Goal: Complete Application Form: Complete application form

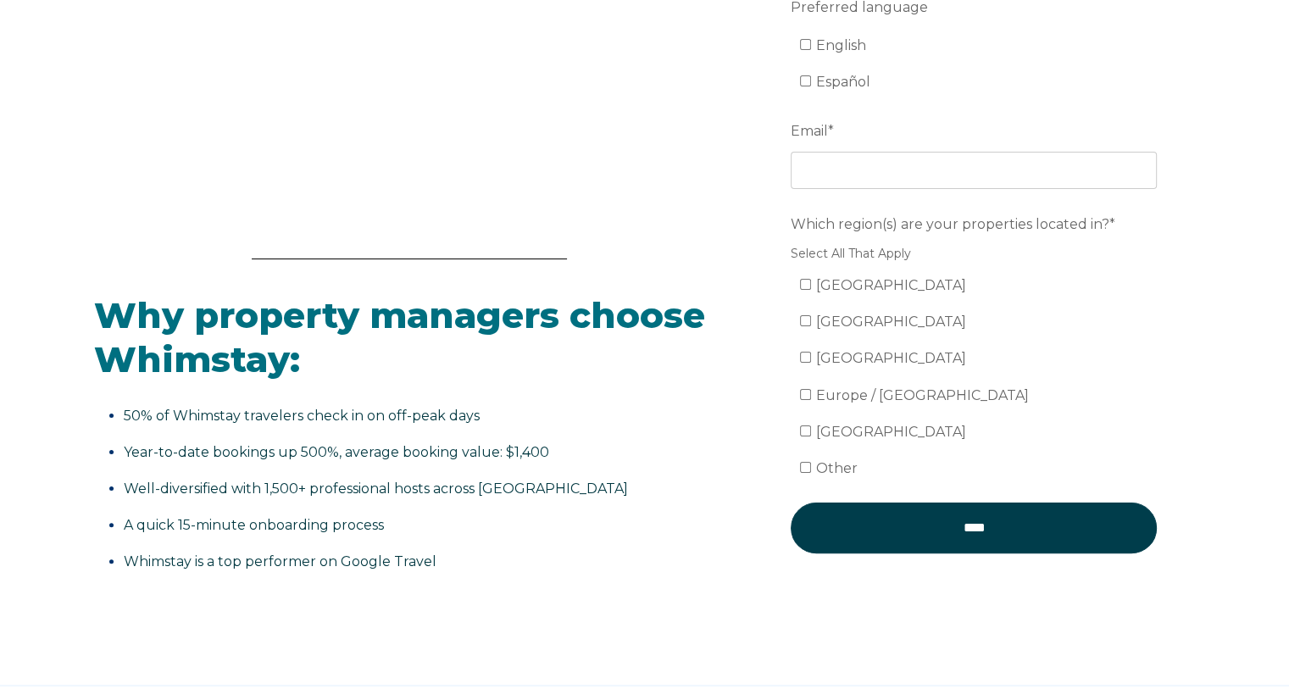
scroll to position [43, 0]
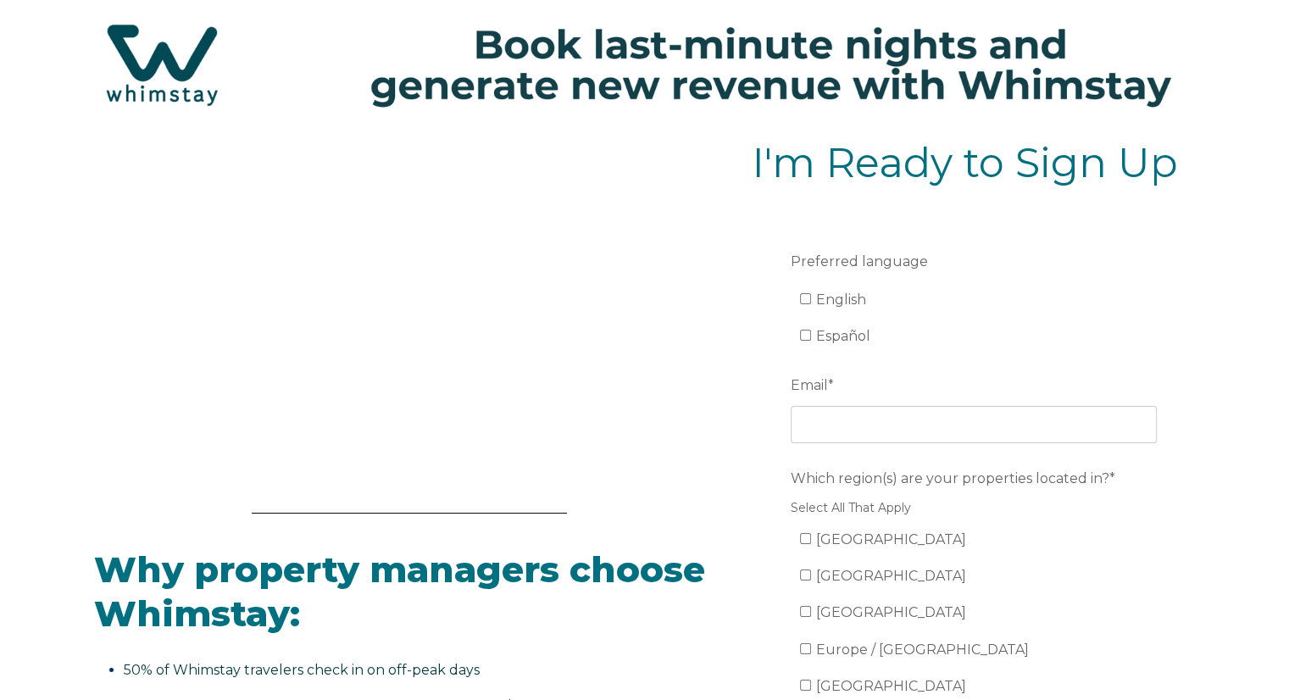
click at [797, 293] on ul "English Español" at bounding box center [974, 319] width 366 height 64
click at [807, 303] on input "English" at bounding box center [805, 298] width 11 height 11
checkbox input "true"
click at [845, 443] on form "Preferred language English Español Email * Which region(s) are your properties …" at bounding box center [974, 538] width 442 height 658
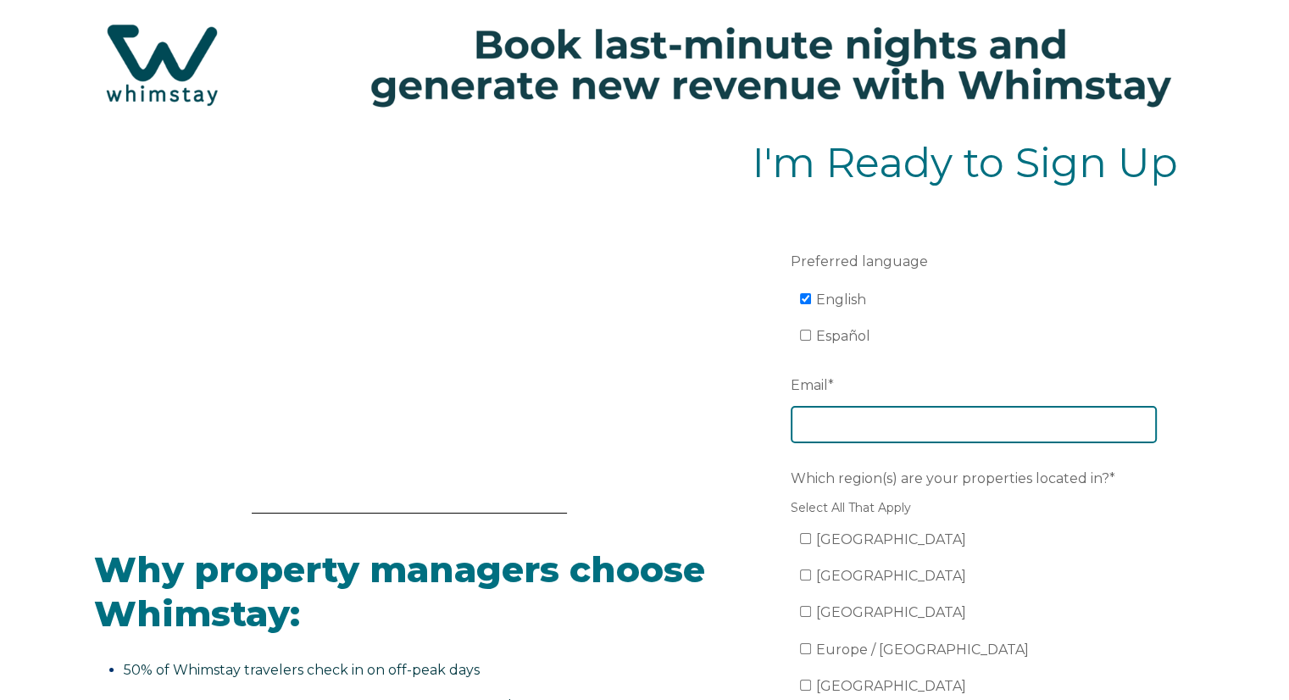
click at [850, 436] on input "Email *" at bounding box center [974, 424] width 366 height 37
type input "[EMAIL_ADDRESS][DOMAIN_NAME]"
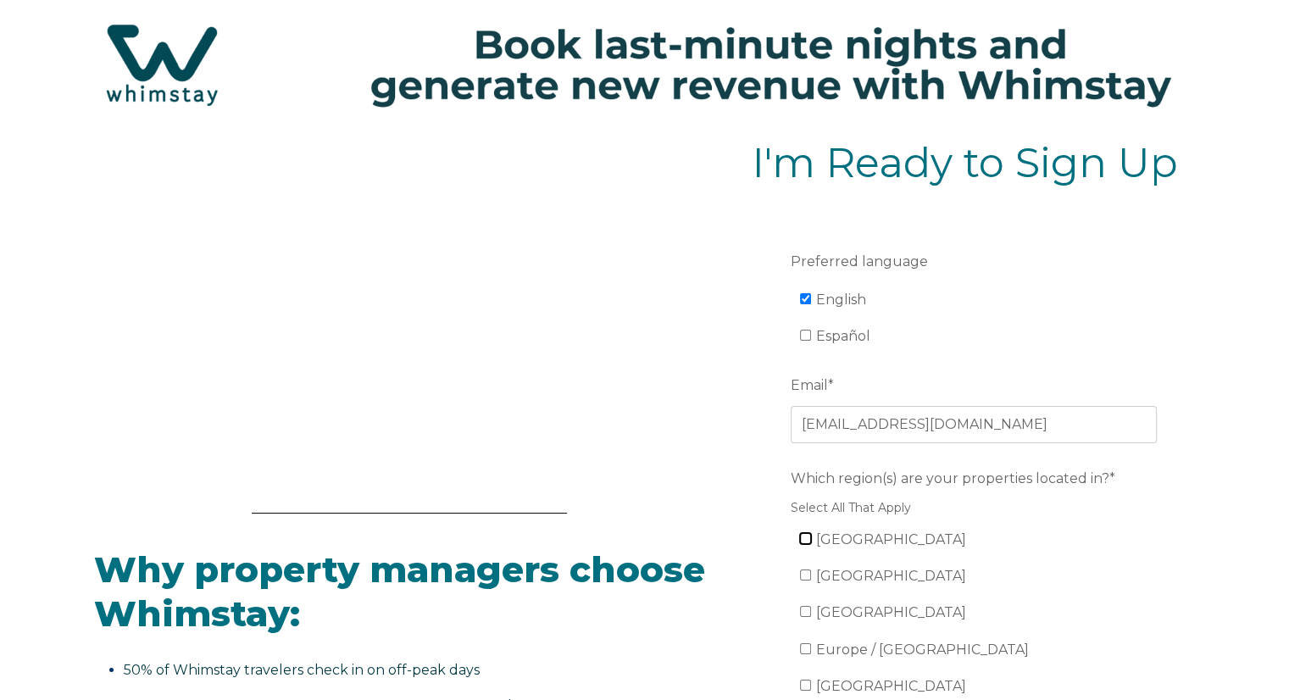
click at [808, 538] on input "[GEOGRAPHIC_DATA]" at bounding box center [805, 538] width 11 height 11
checkbox input "true"
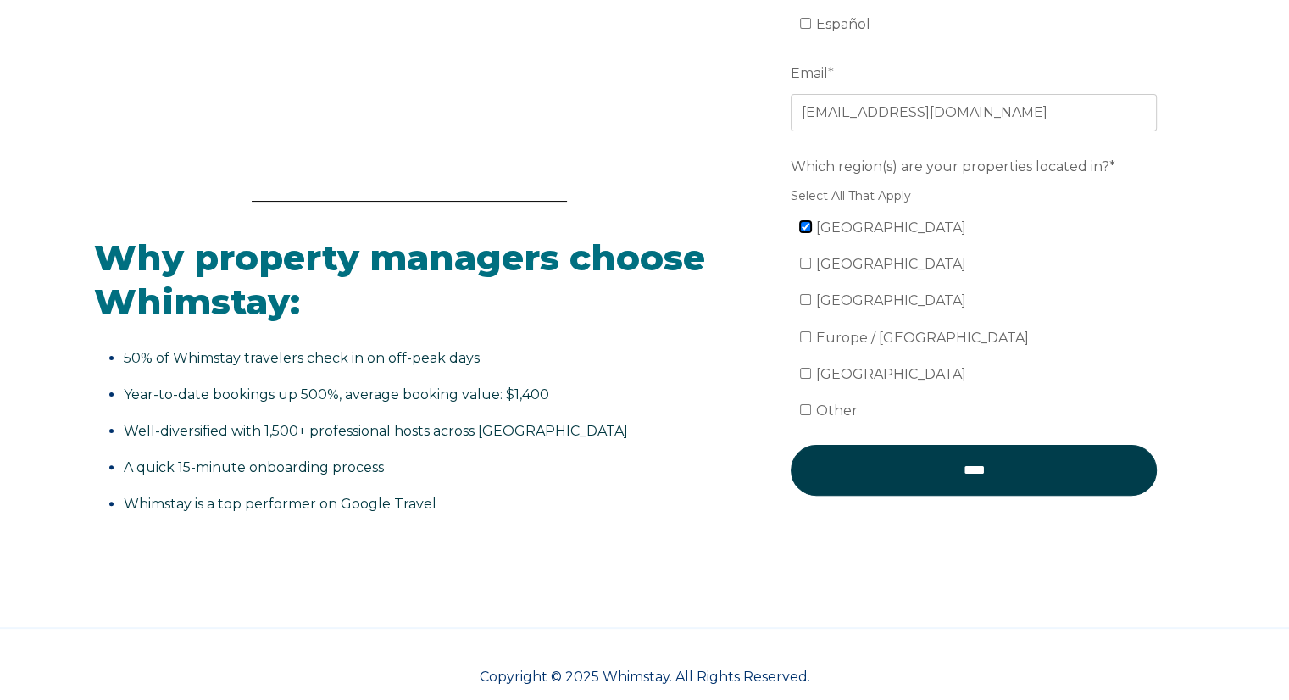
scroll to position [382, 0]
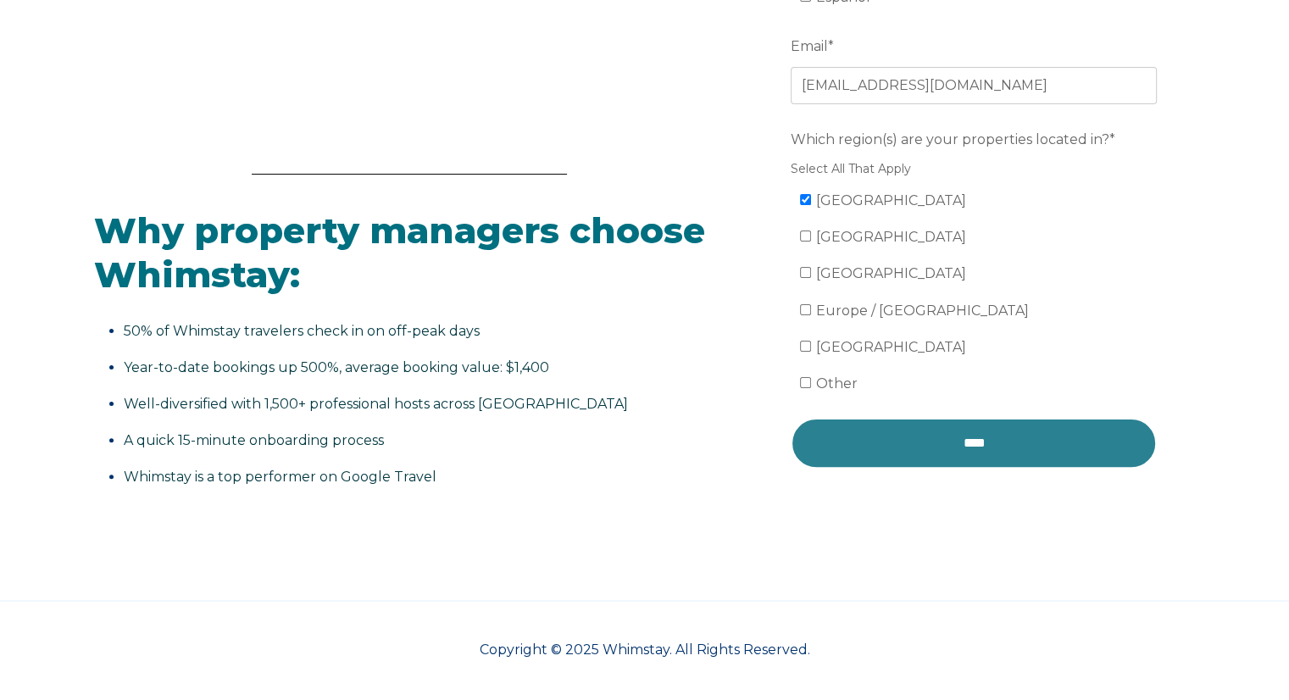
click at [921, 455] on input "****" at bounding box center [974, 443] width 366 height 51
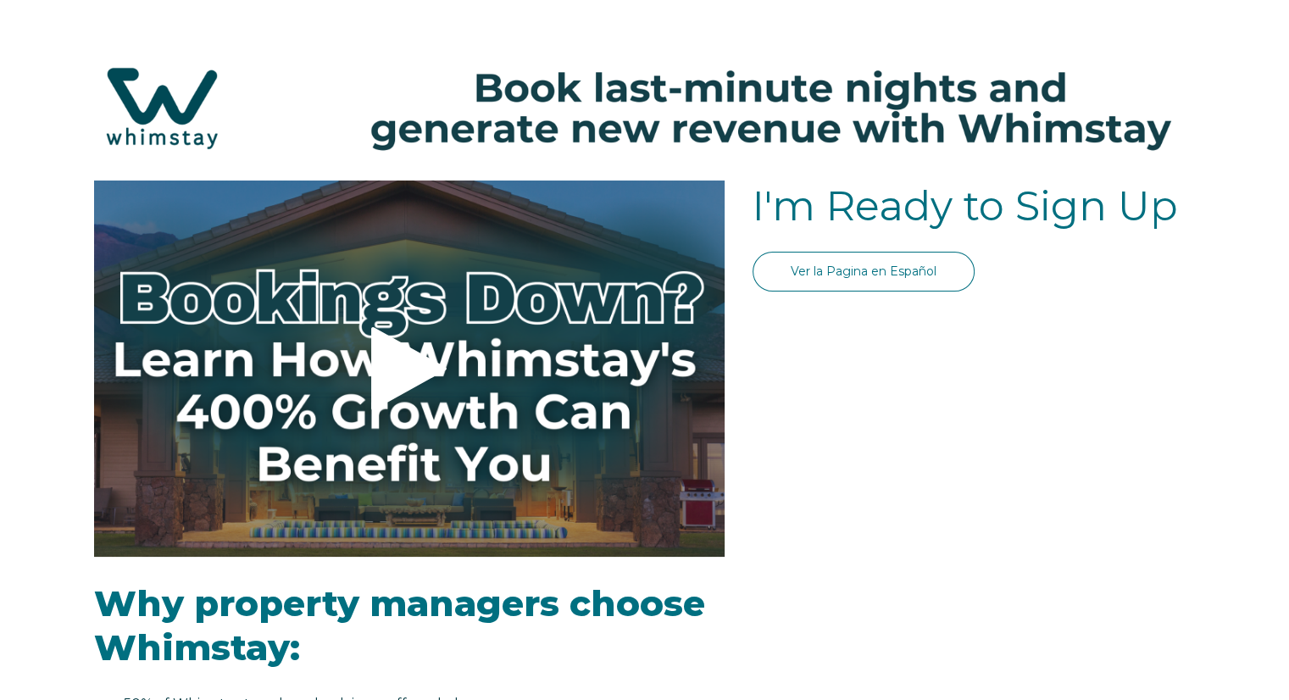
select select "US"
select select "Standard"
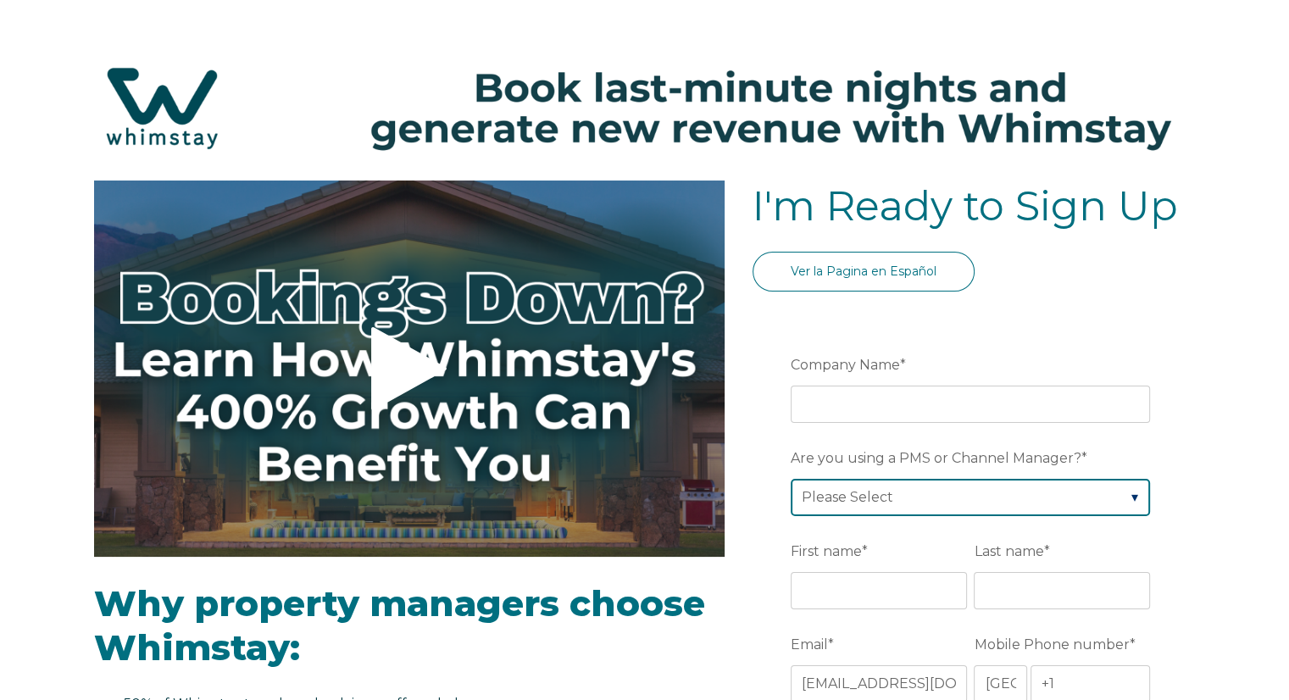
click at [899, 498] on select "Please Select Barefoot BookingPal Boost Brightside CiiRUS Escapia Guesty Hostaw…" at bounding box center [970, 497] width 359 height 37
select select "Airbnb"
click at [791, 479] on select "Please Select Barefoot BookingPal Boost Brightside CiiRUS Escapia Guesty Hostaw…" at bounding box center [970, 497] width 359 height 37
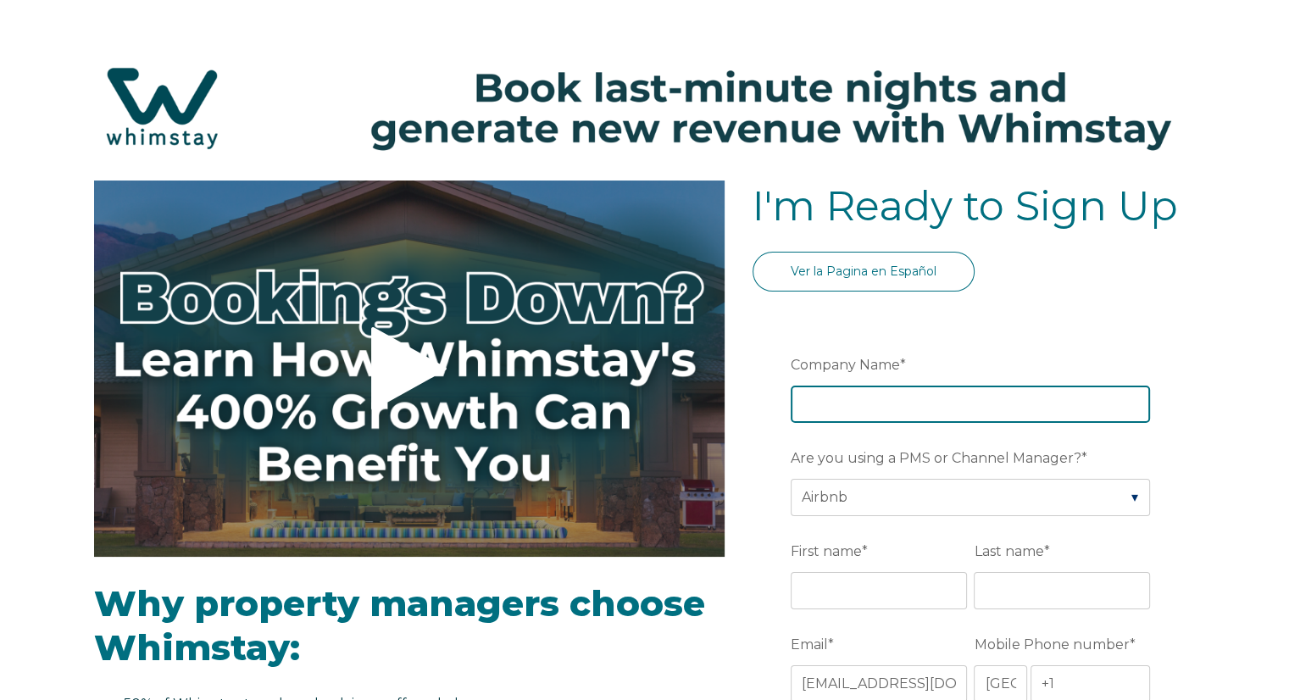
click at [882, 387] on input "Company Name *" at bounding box center [970, 404] width 359 height 37
type input "Adirondack Mountain Retreats, LLC."
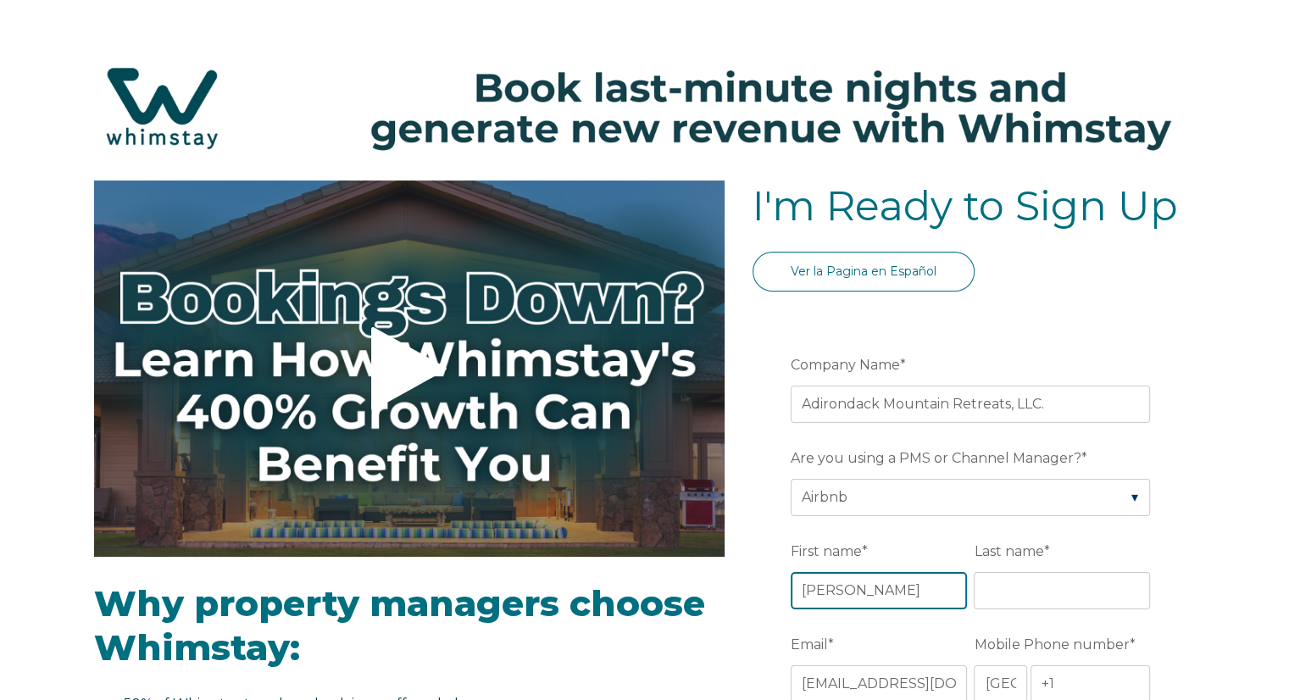
type input "[PERSON_NAME]"
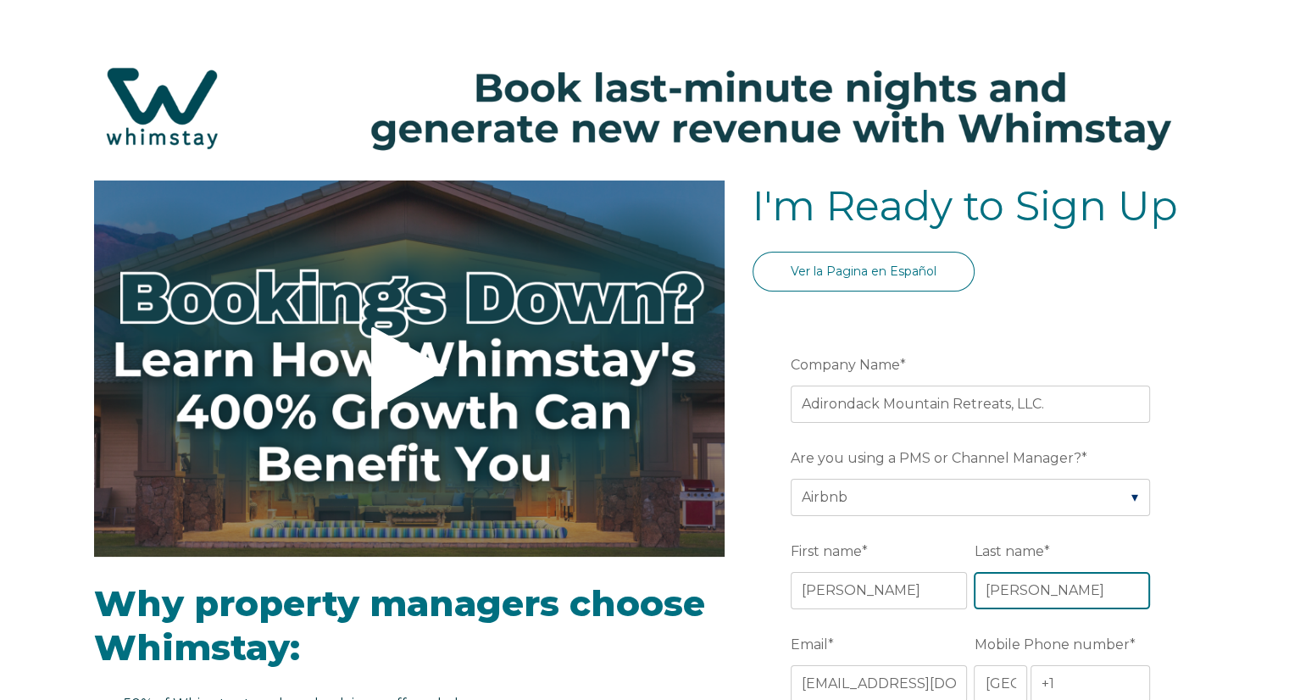
type input "[PERSON_NAME]"
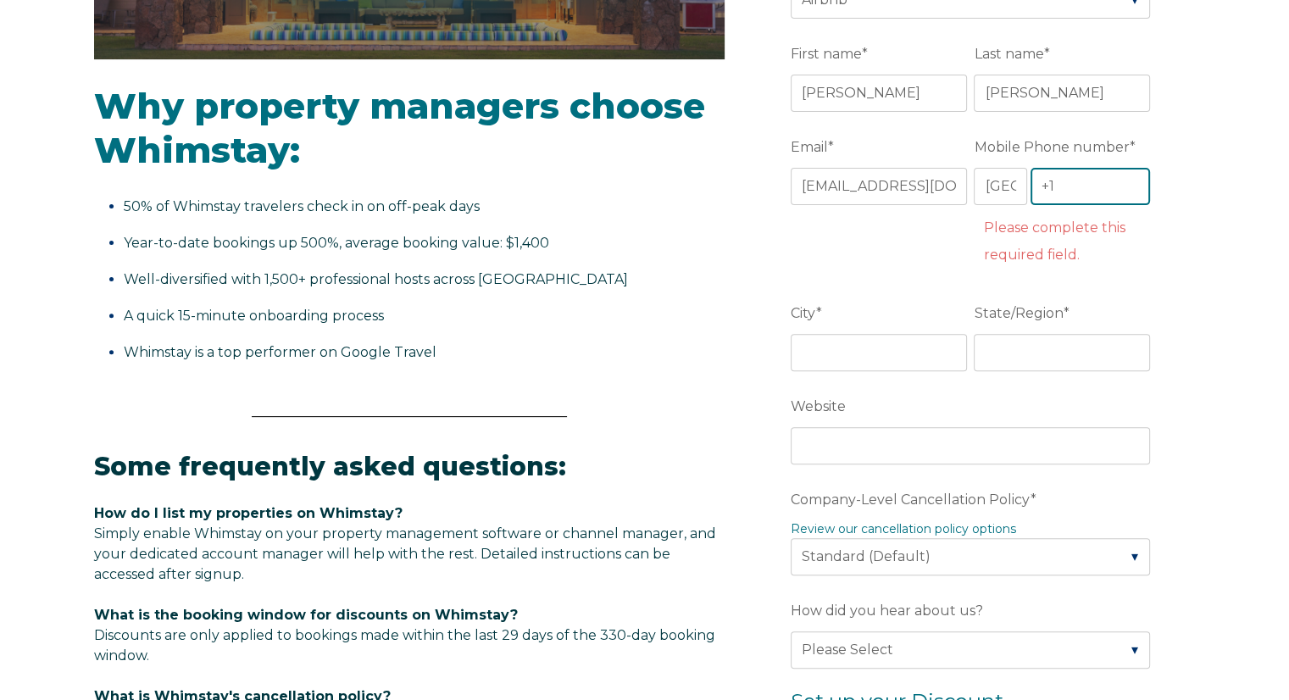
click at [1107, 192] on input "+1" at bounding box center [1091, 186] width 120 height 37
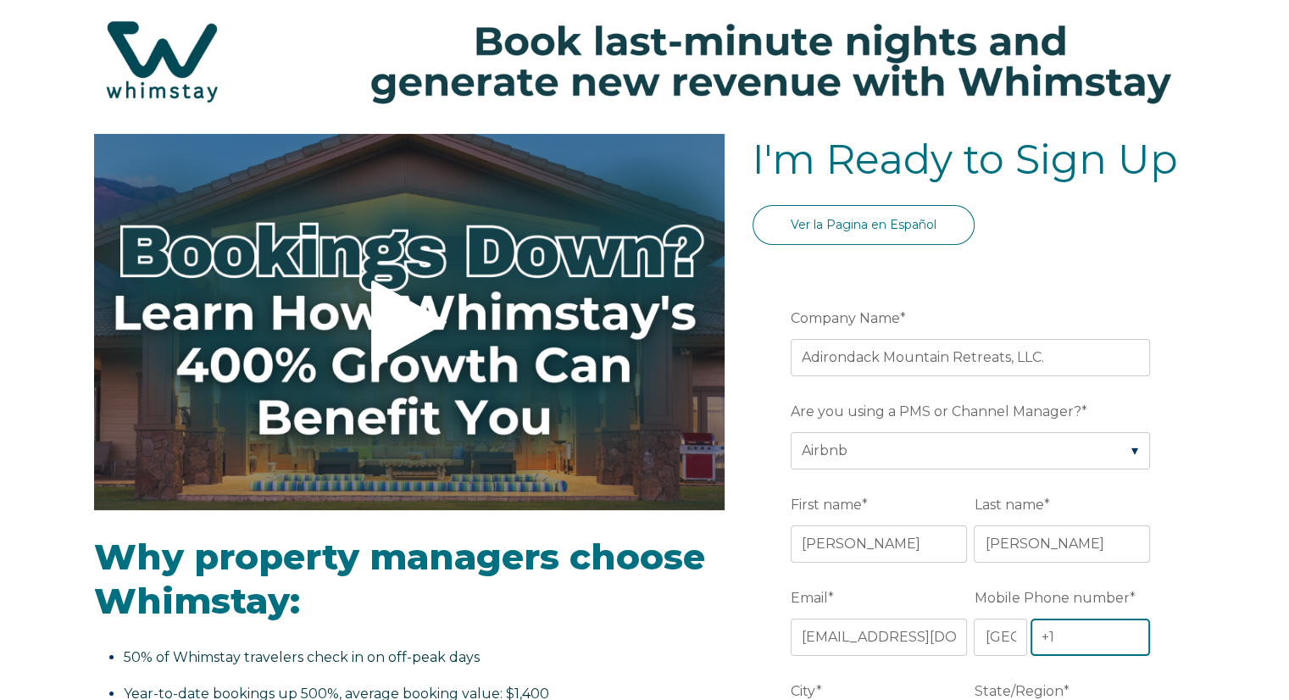
scroll to position [0, 0]
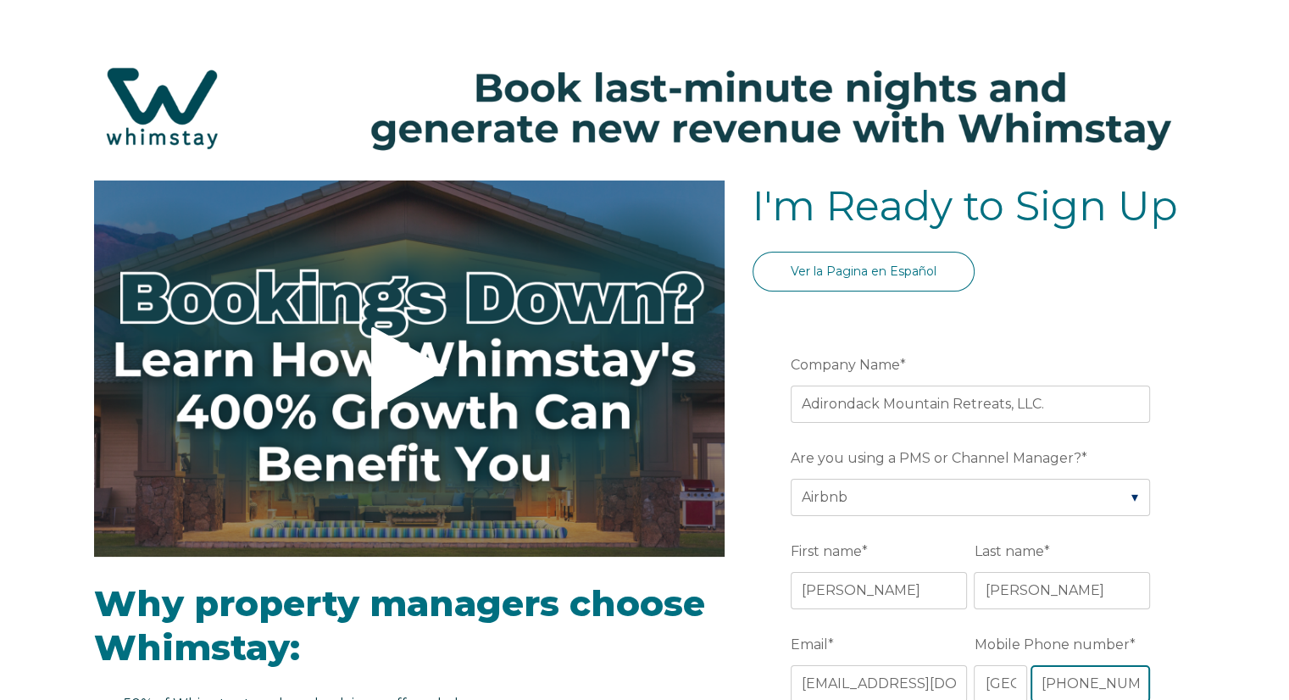
type input "[PHONE_NUMBER]"
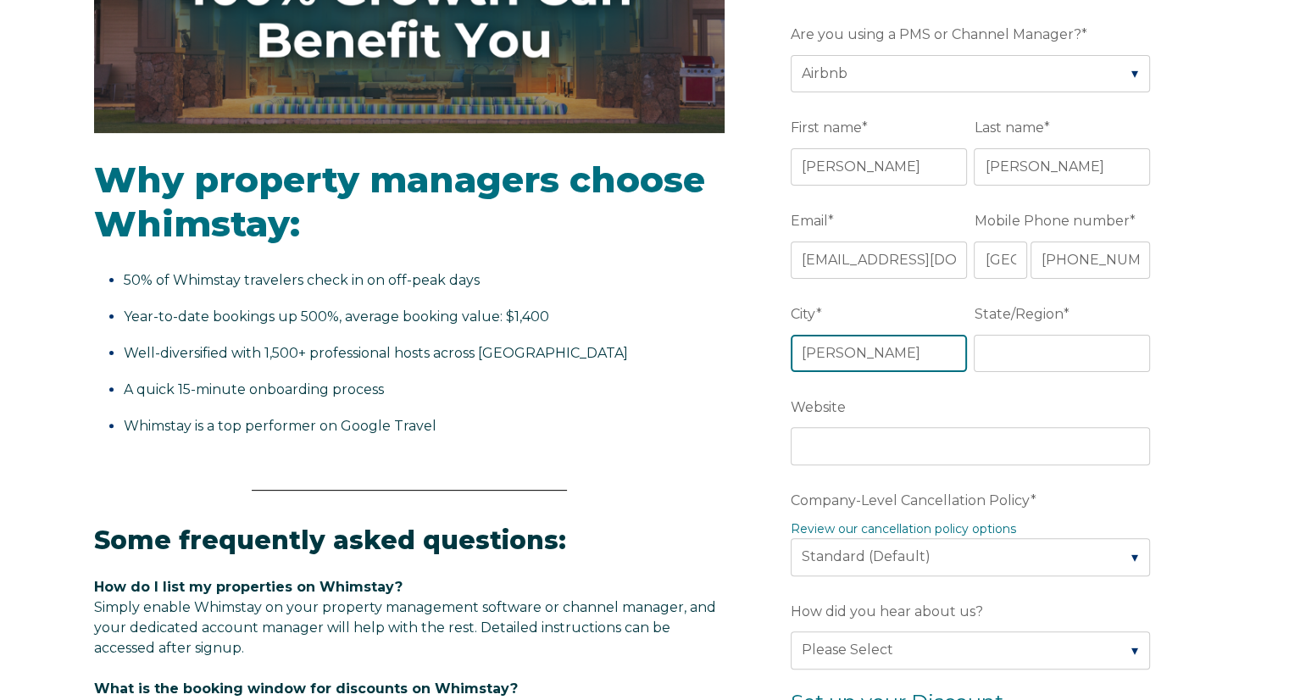
type input "Jay"
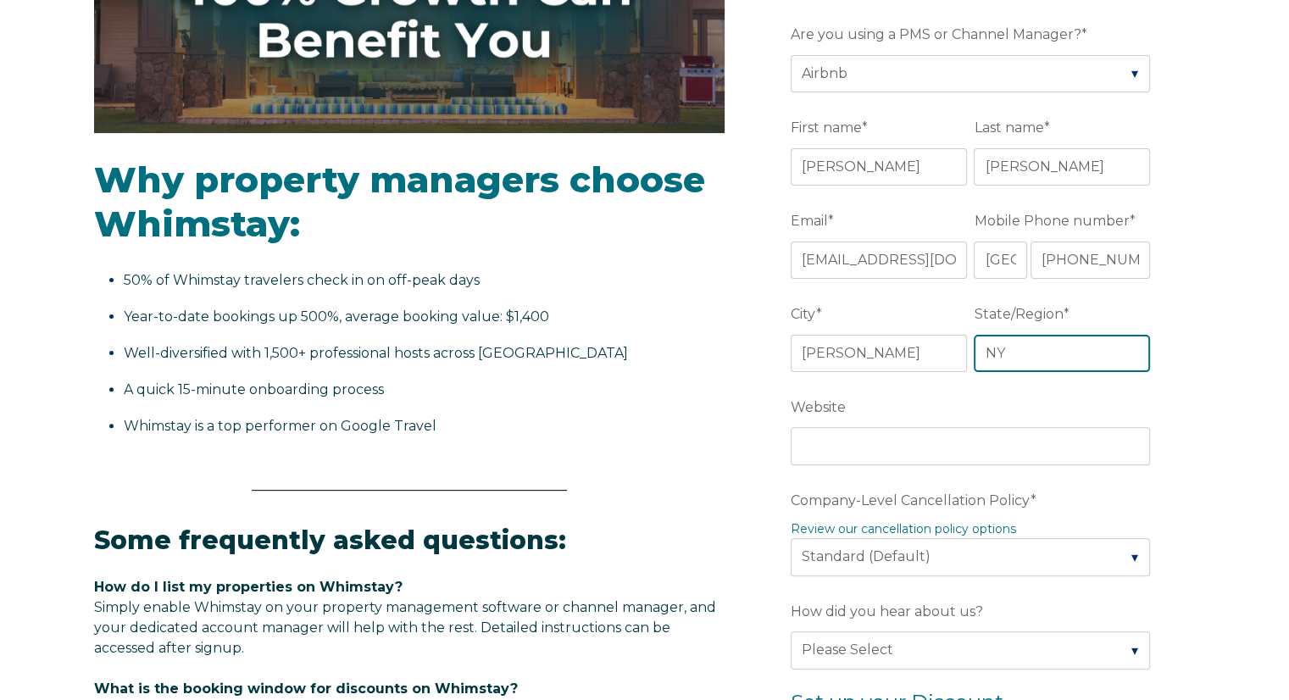
type input "NY"
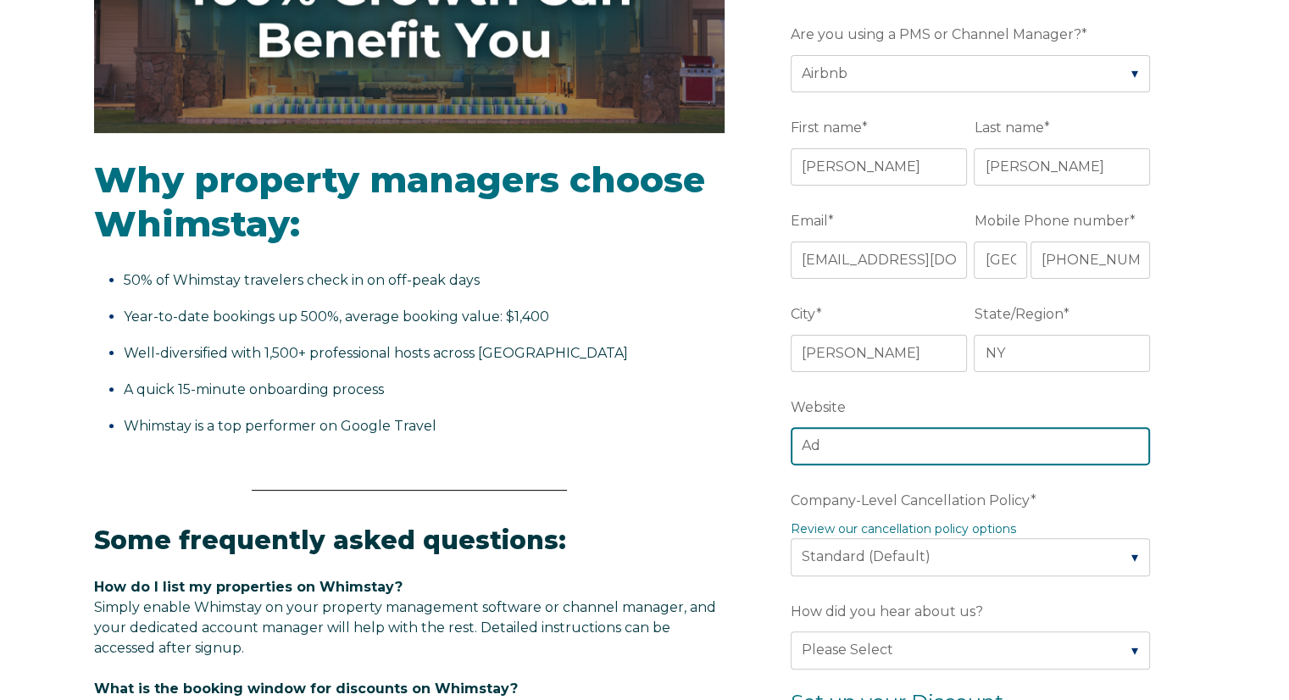
type input "A"
type input "www.AdirondackMountainRetreats.com"
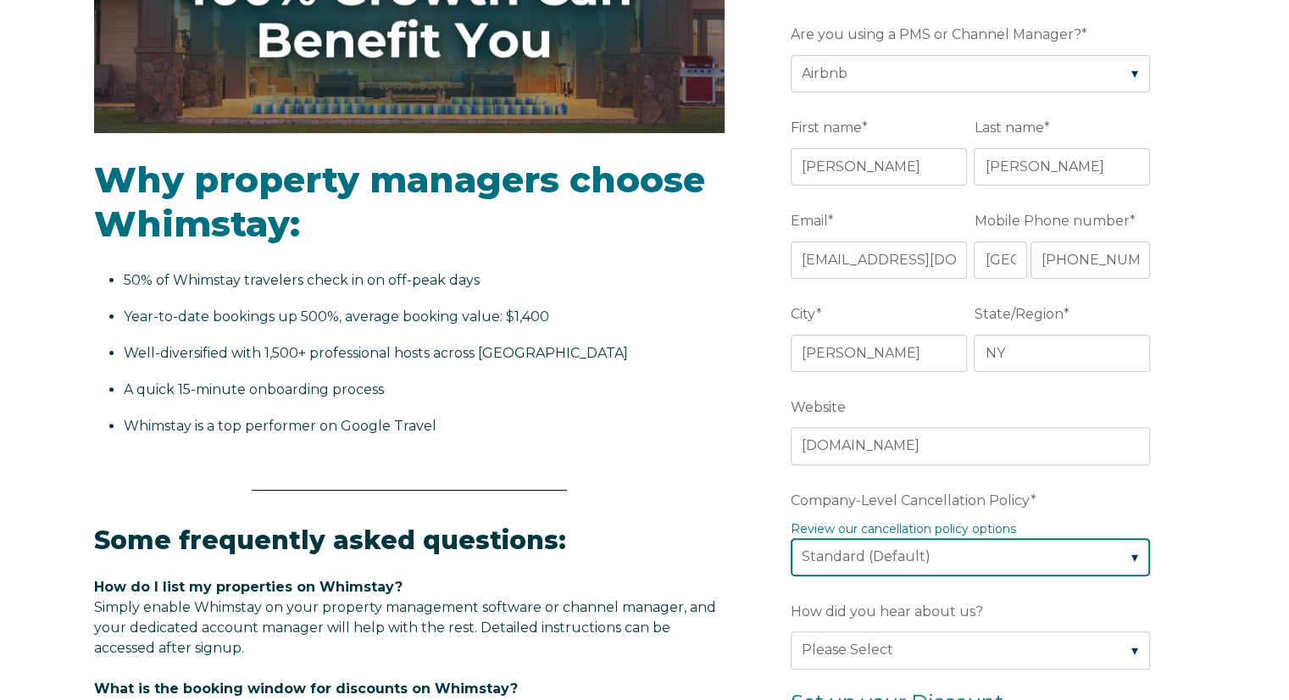
click at [1031, 542] on select "Please Select Partial Standard (Default) Moderate Strict" at bounding box center [970, 556] width 359 height 37
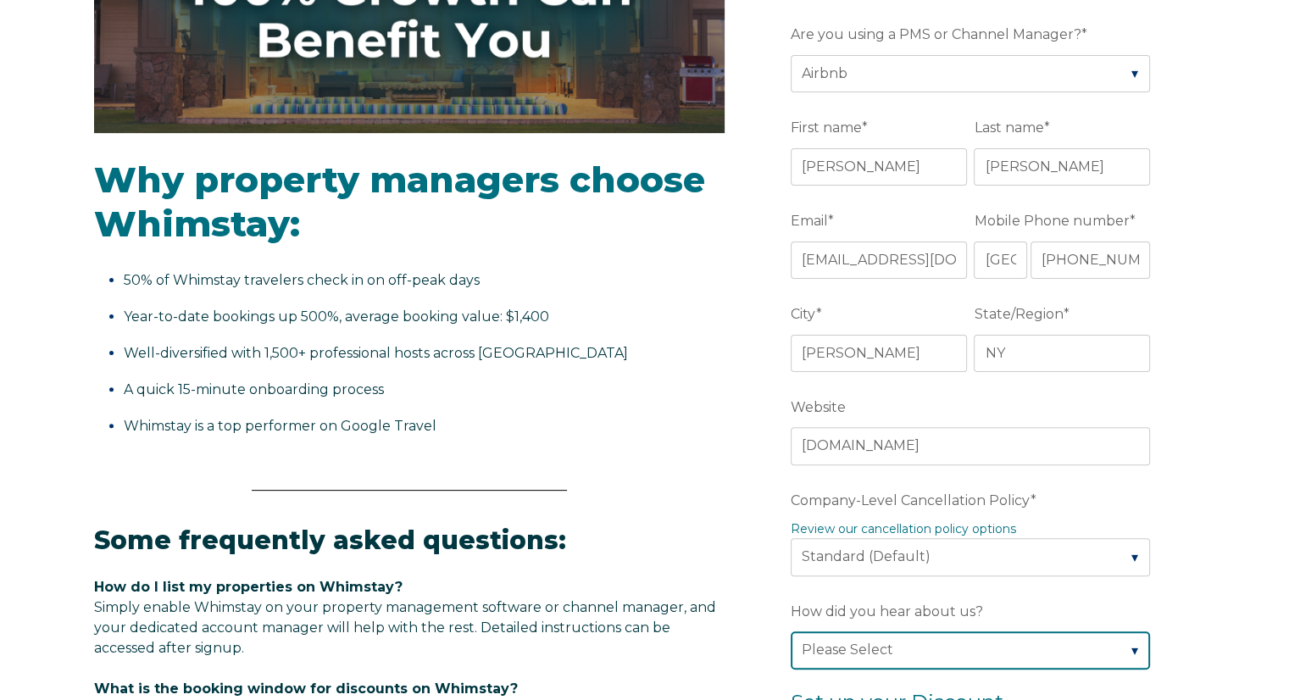
click at [980, 640] on select "Please Select Found Whimstay through a Google search Spoke to a Whimstay salesp…" at bounding box center [970, 650] width 359 height 37
select select "Marketing Email"
click at [791, 632] on select "Please Select Found Whimstay through a Google search Spoke to a Whimstay salesp…" at bounding box center [970, 650] width 359 height 37
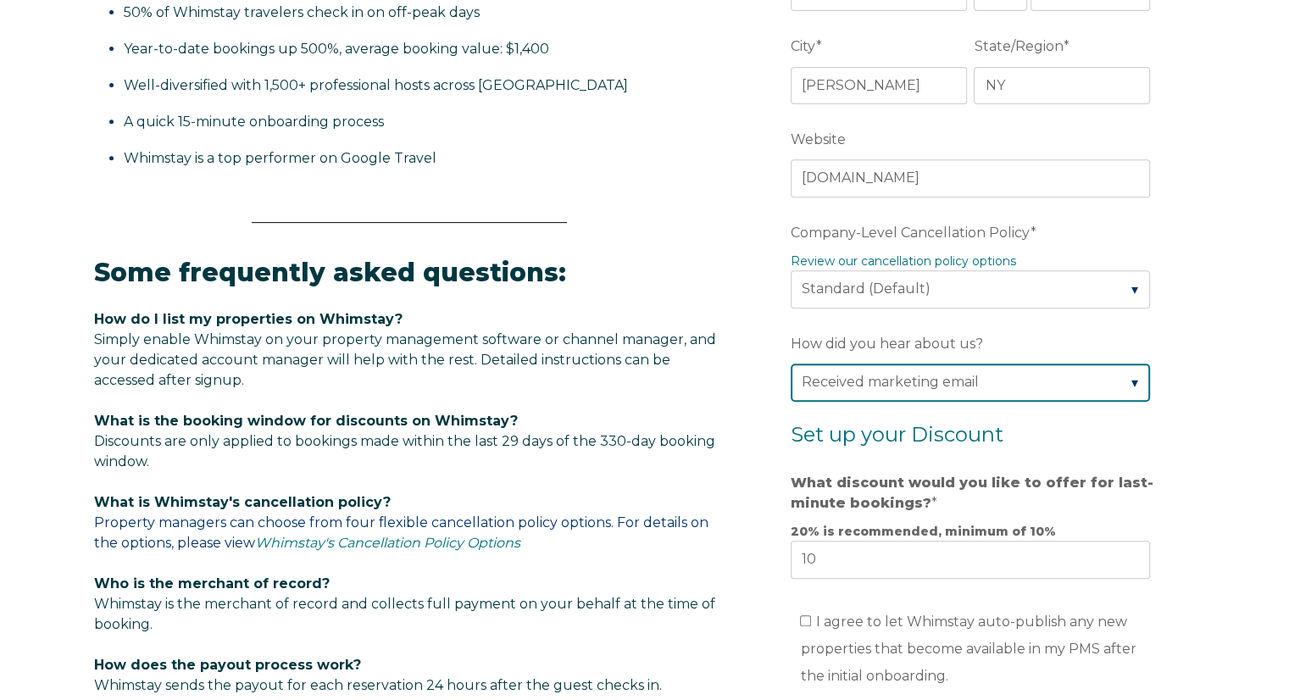
scroll to position [763, 0]
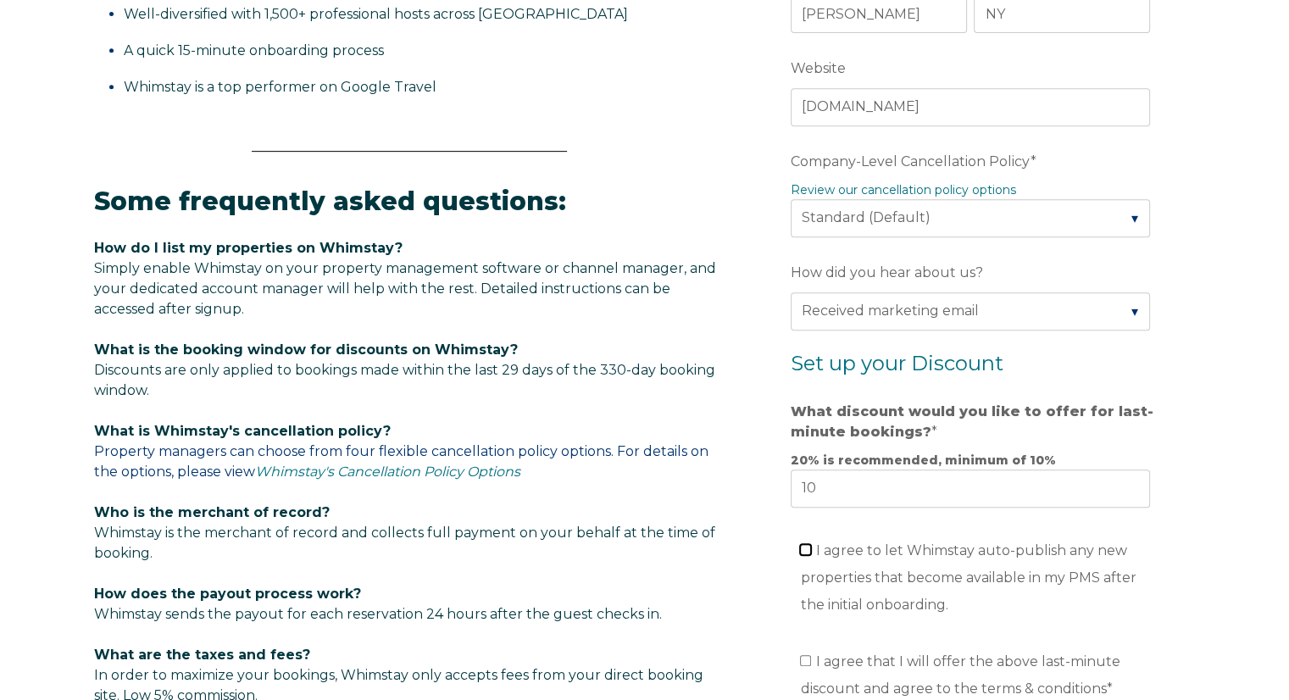
click at [804, 544] on input "I agree to let Whimstay auto-publish any new properties that become available i…" at bounding box center [805, 549] width 11 height 11
checkbox input "true"
click at [803, 657] on input "I agree that I will offer the above last-minute discount and agree to the terms…" at bounding box center [805, 660] width 11 height 11
checkbox input "true"
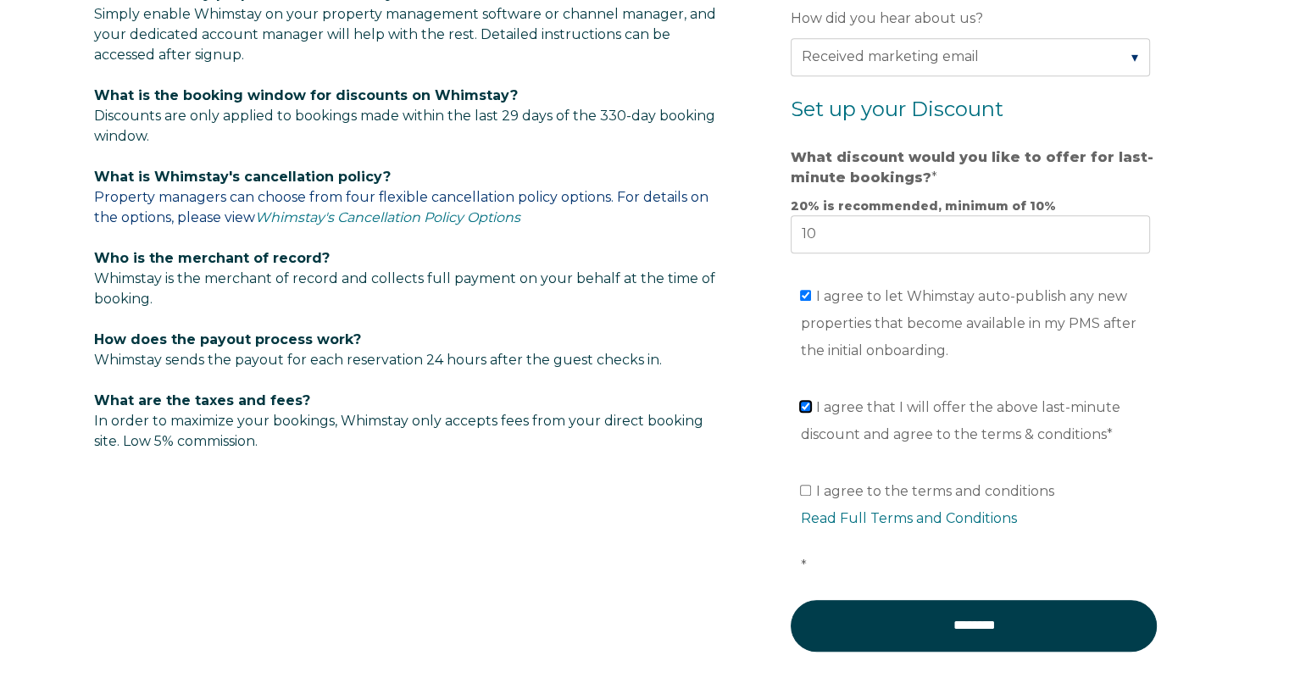
scroll to position [1017, 0]
drag, startPoint x: 810, startPoint y: 488, endPoint x: 832, endPoint y: 520, distance: 37.9
click at [810, 488] on input "I agree to the terms and conditions Read Full Terms and Conditions *" at bounding box center [805, 490] width 11 height 11
checkbox input "true"
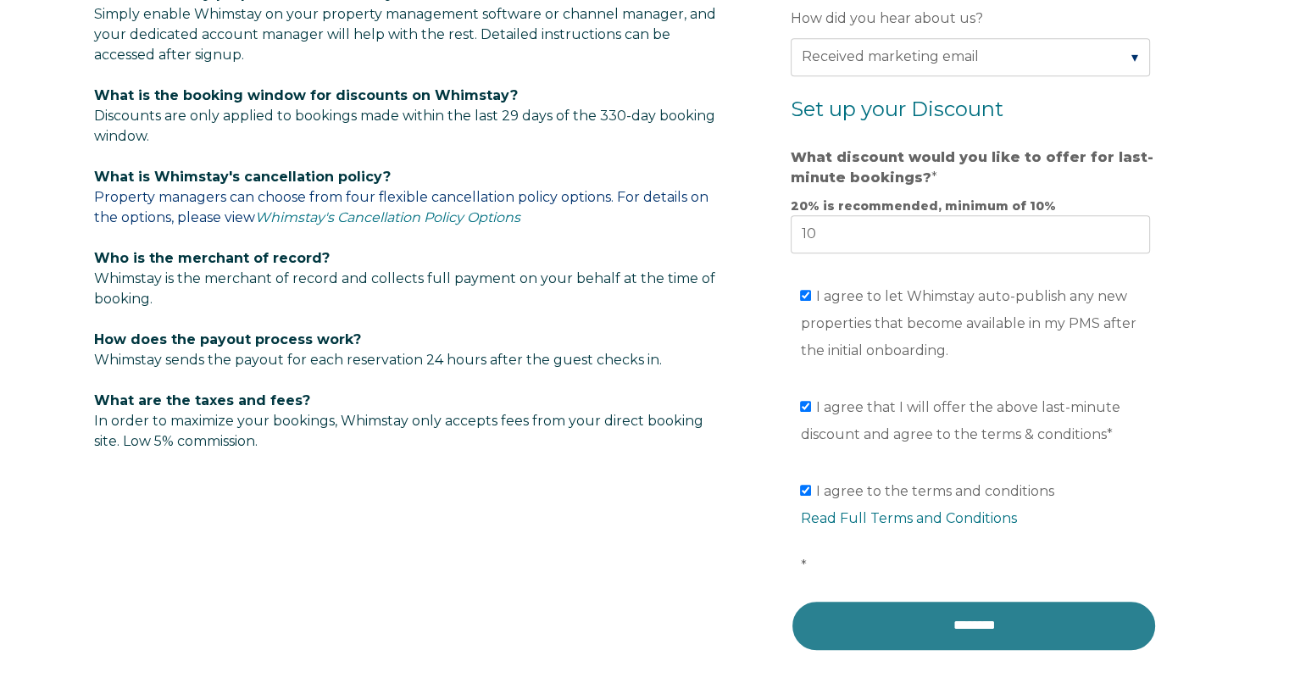
click at [899, 636] on input "********" at bounding box center [974, 625] width 366 height 51
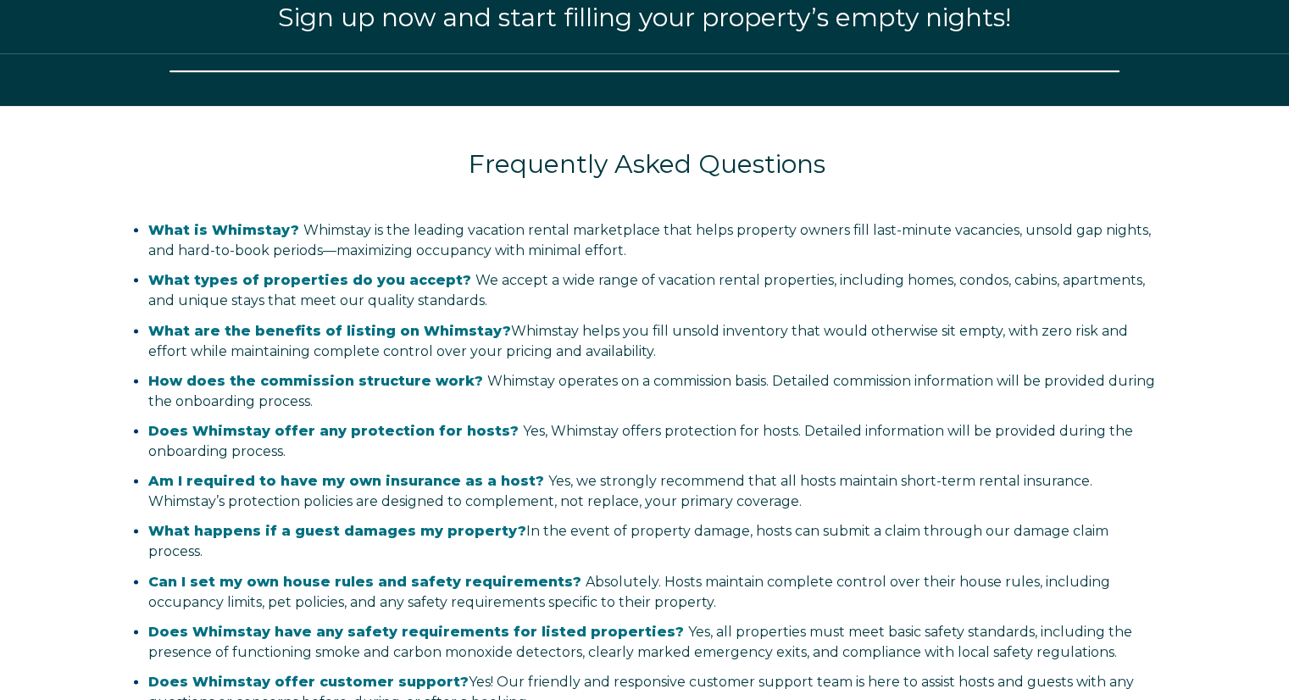
select select "US"
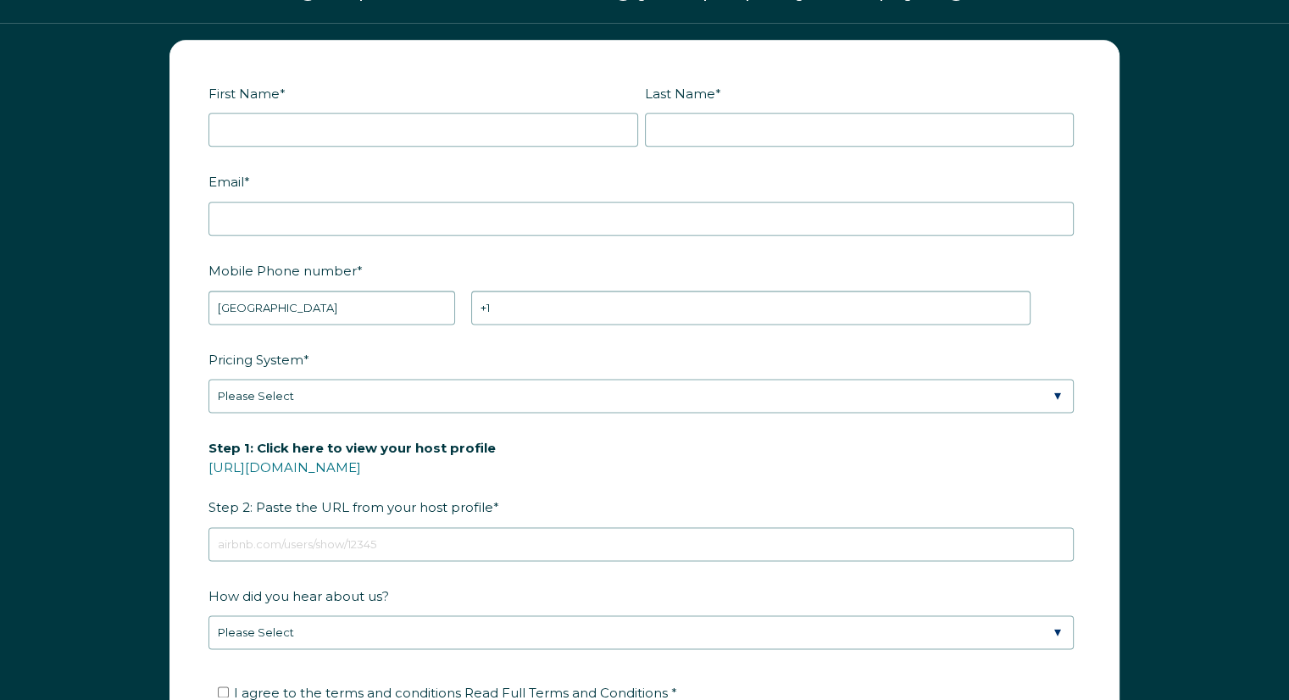
scroll to position [1997, 0]
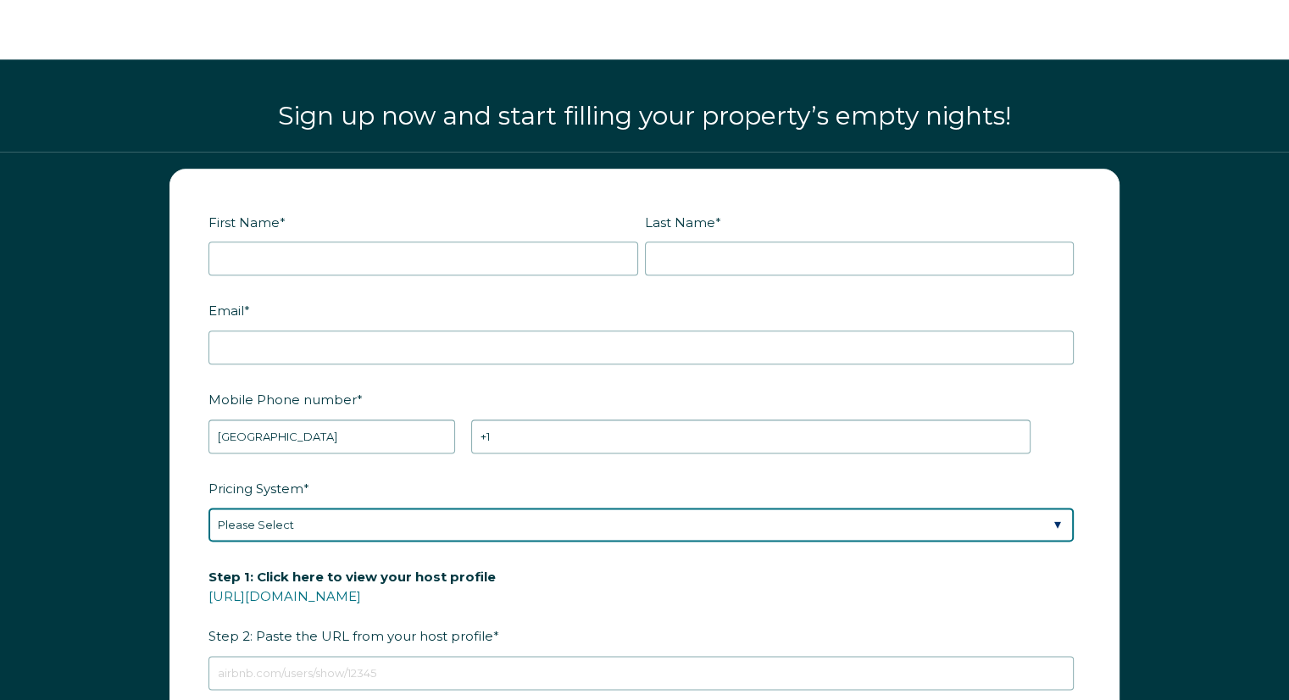
click at [826, 514] on select "Please Select Manual Airbnb Smart Pricing PriceLabs Wheelhouse Beyond Pricing 3…" at bounding box center [641, 525] width 865 height 34
select select "Manual"
click at [209, 508] on select "Please Select Manual Airbnb Smart Pricing PriceLabs Wheelhouse Beyond Pricing 3…" at bounding box center [641, 525] width 865 height 34
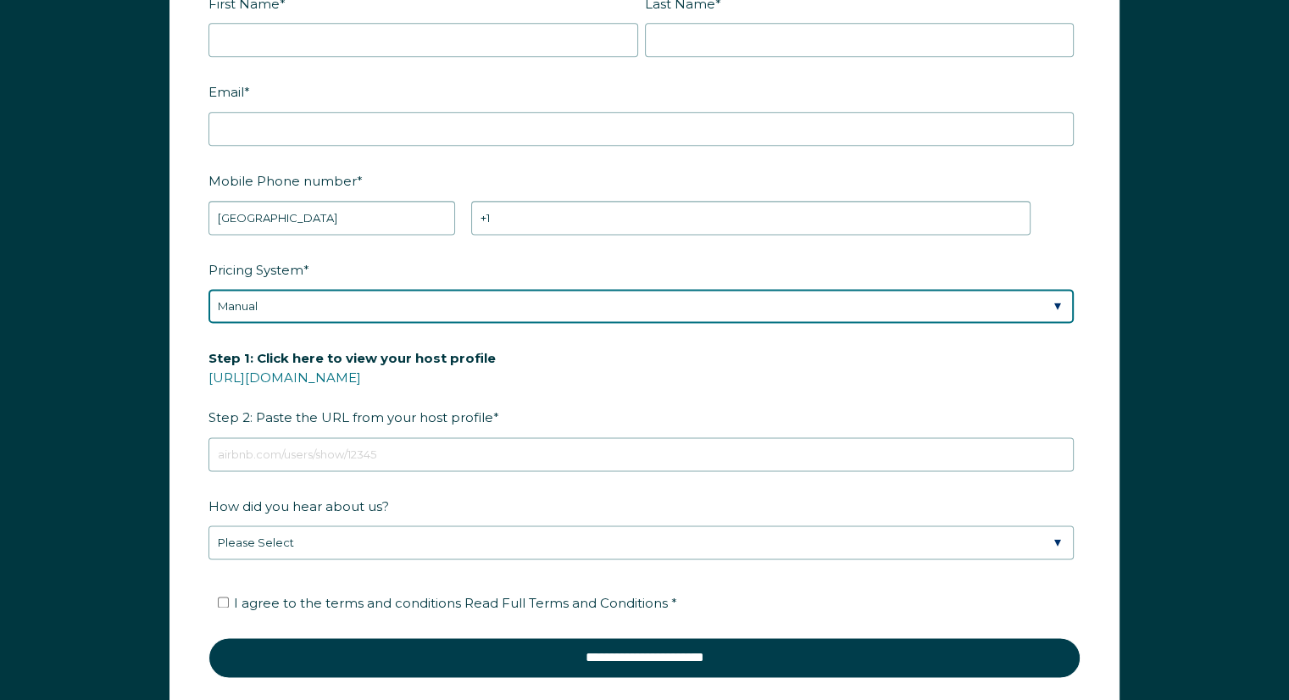
scroll to position [2082, 0]
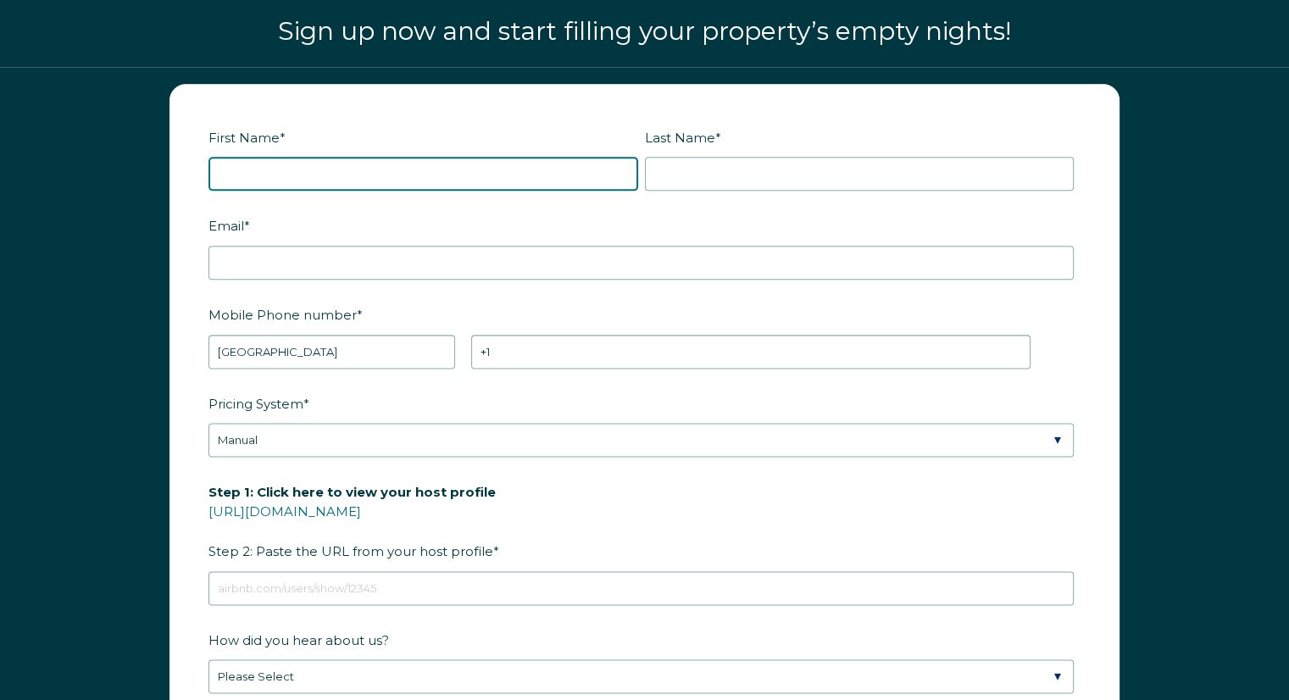
click at [448, 178] on input "First Name *" at bounding box center [424, 174] width 430 height 34
type input "[PERSON_NAME]"
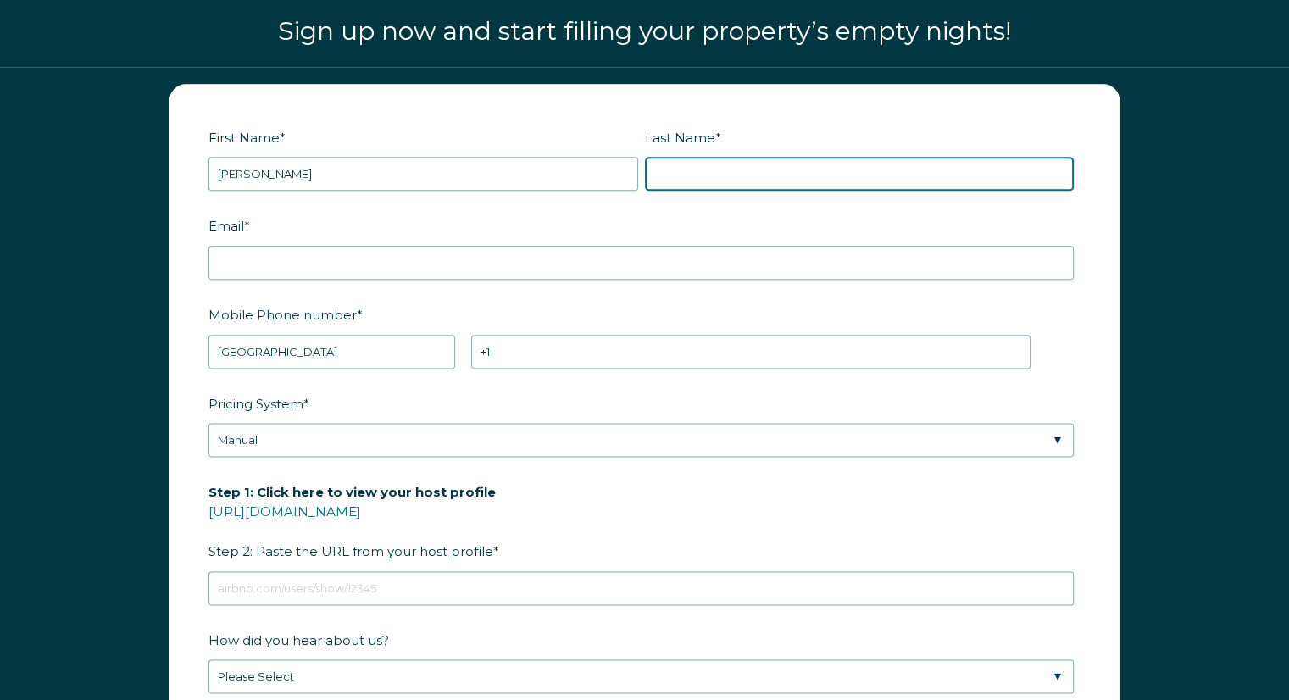
click at [728, 167] on input "Last Name *" at bounding box center [860, 174] width 430 height 34
type input "[PERSON_NAME]"
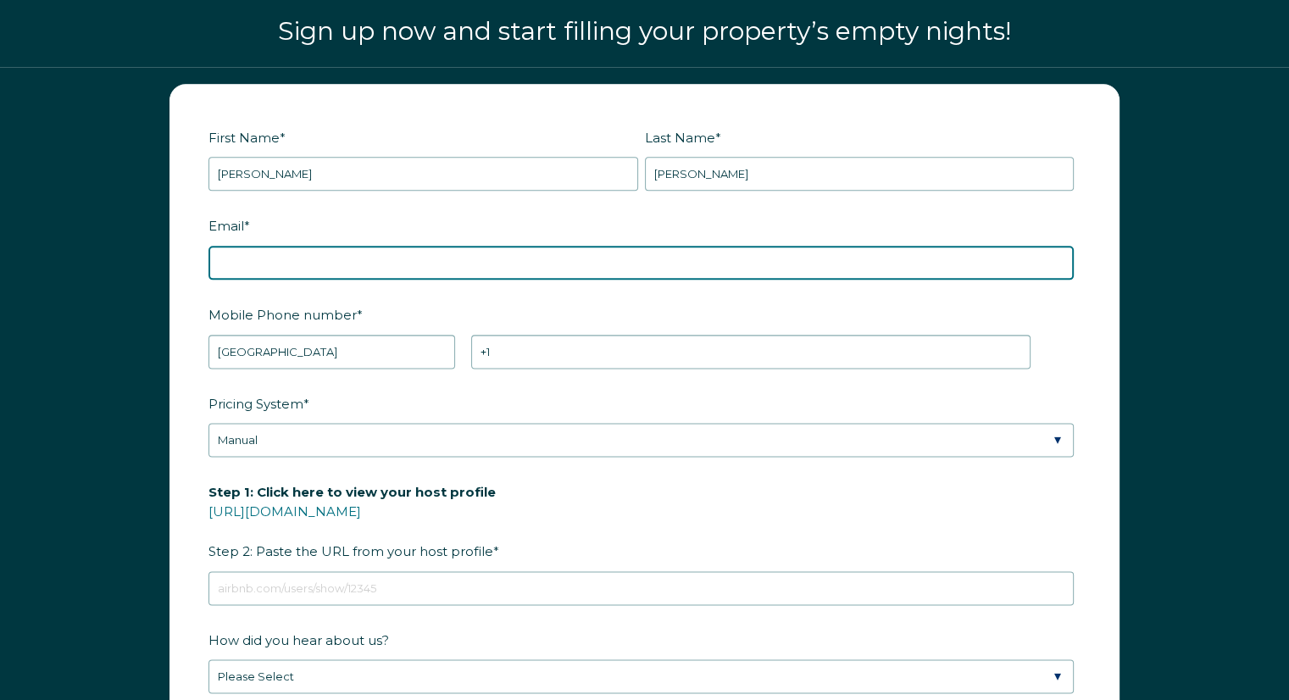
click at [610, 262] on input "Email *" at bounding box center [641, 263] width 865 height 34
type input "[EMAIL_ADDRESS][DOMAIN_NAME]"
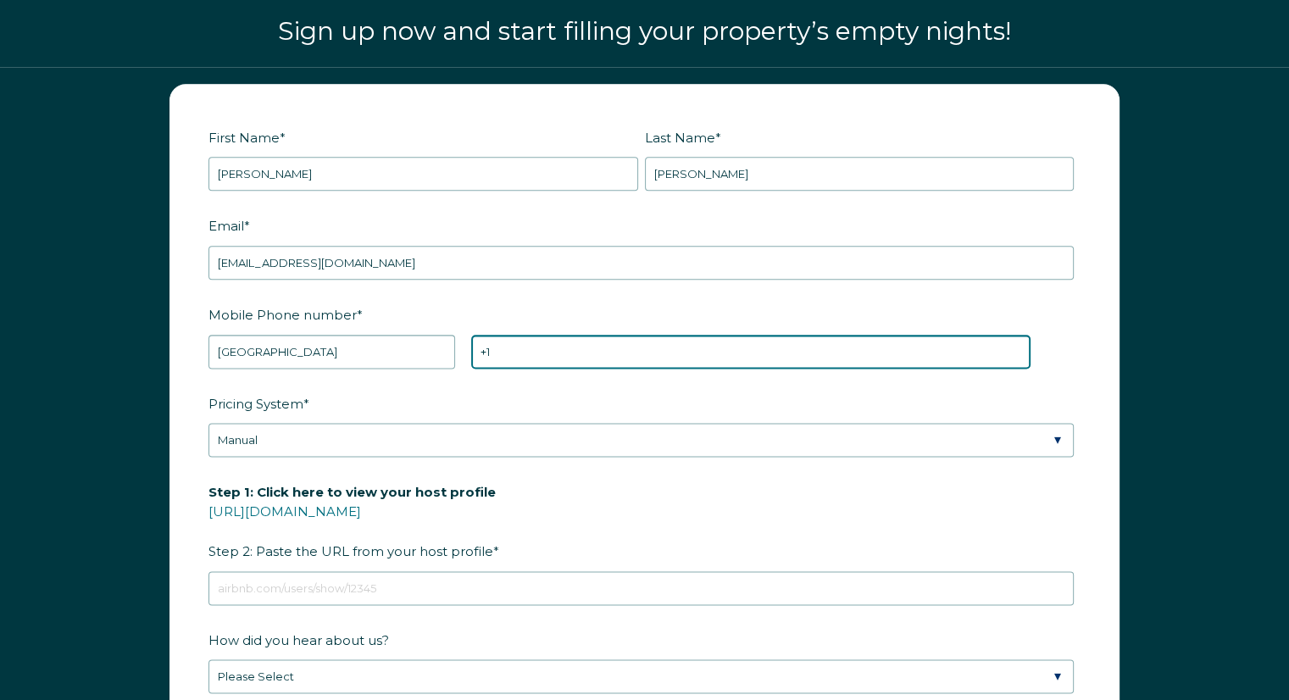
click at [526, 335] on input "+1" at bounding box center [750, 352] width 559 height 34
type input "[PHONE_NUMBER]"
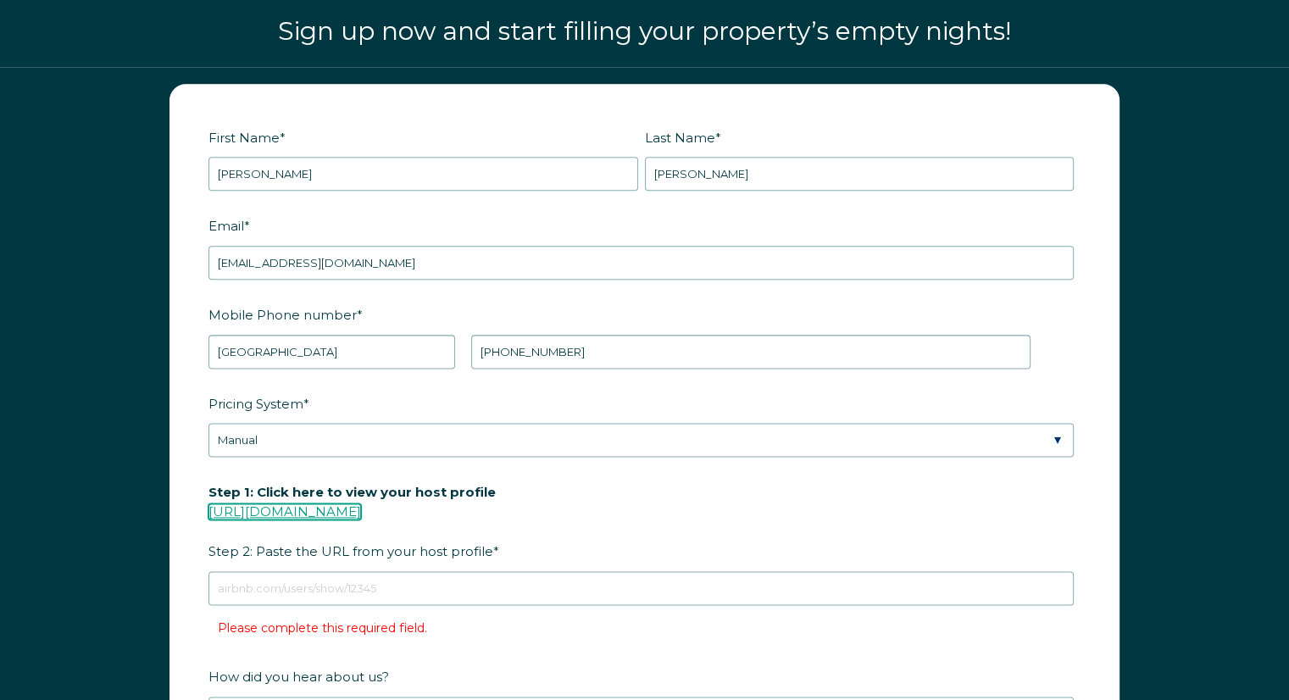
click at [361, 509] on link "[URL][DOMAIN_NAME]" at bounding box center [285, 512] width 153 height 16
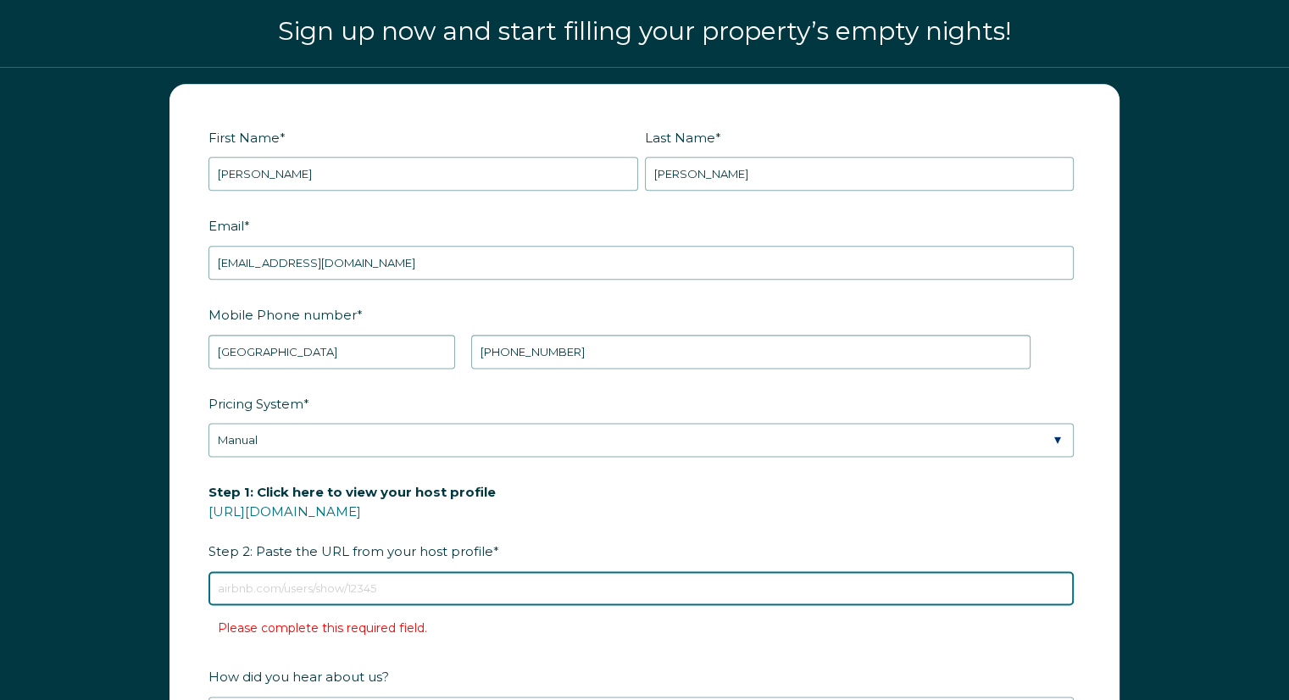
click at [445, 577] on input "Step 1: Click here to view your host profile [URL][DOMAIN_NAME] Step 2: Paste t…" at bounding box center [641, 588] width 865 height 34
paste input "[URL][DOMAIN_NAME]"
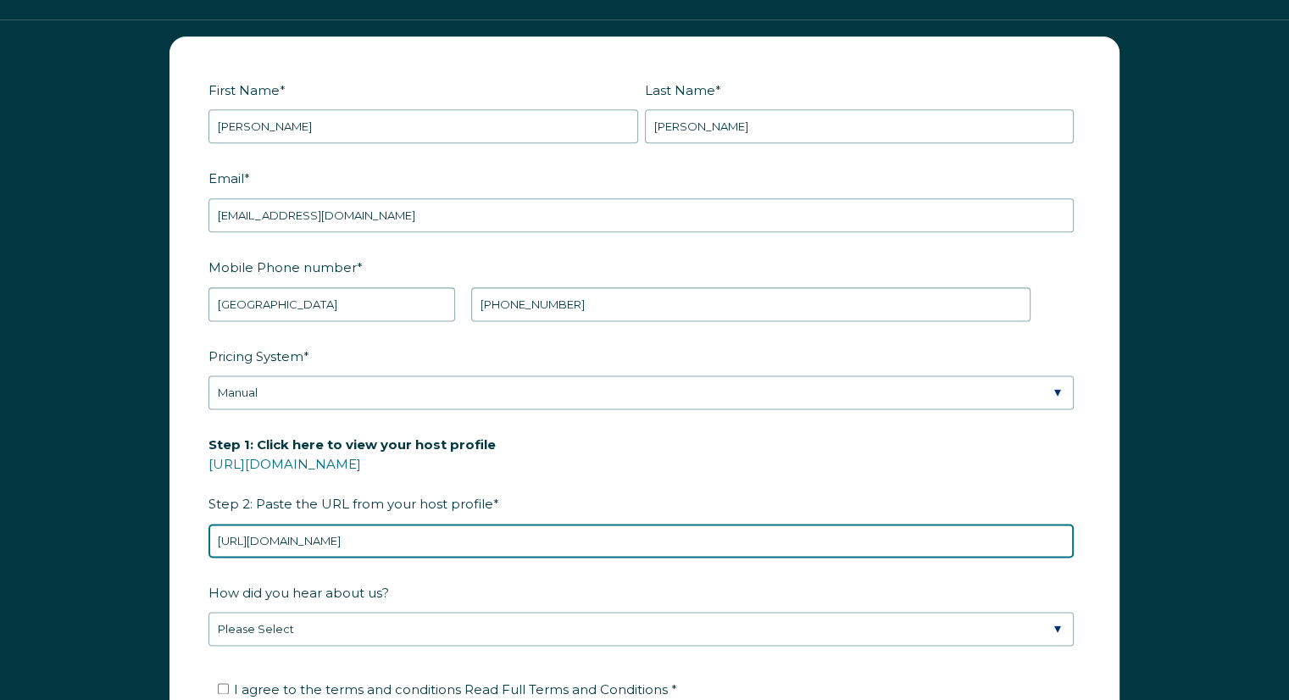
scroll to position [2167, 0]
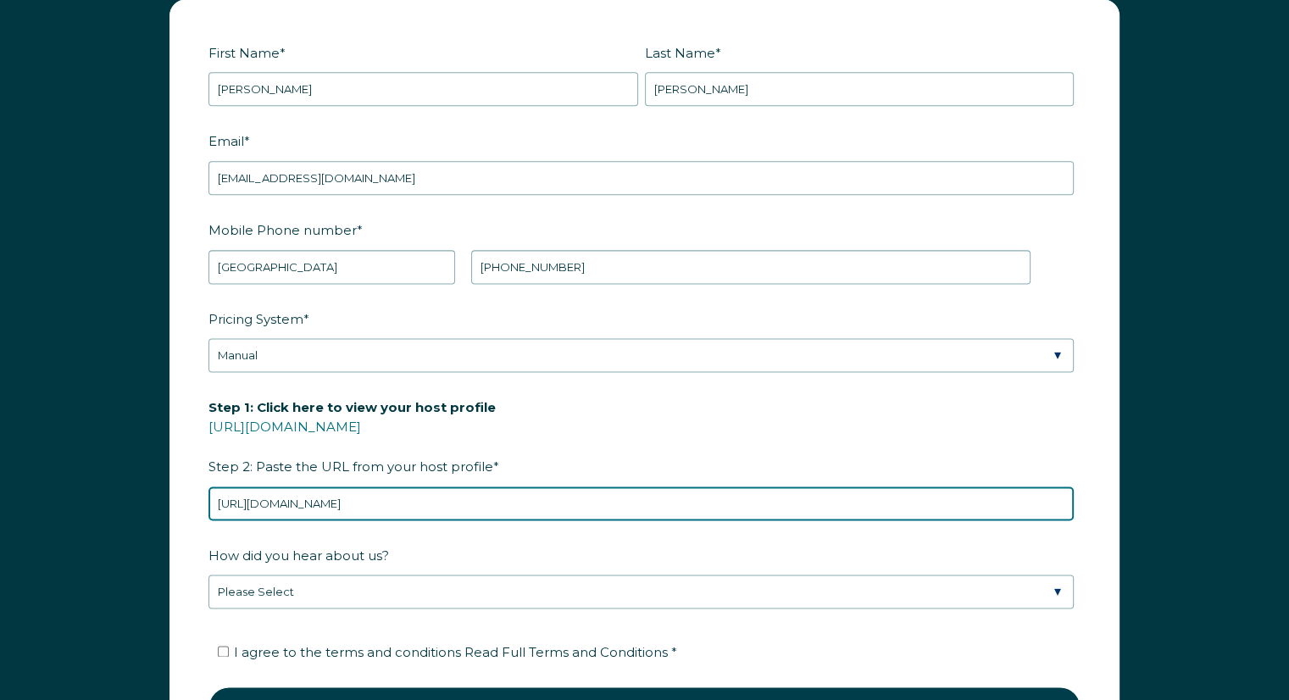
type input "[URL][DOMAIN_NAME]"
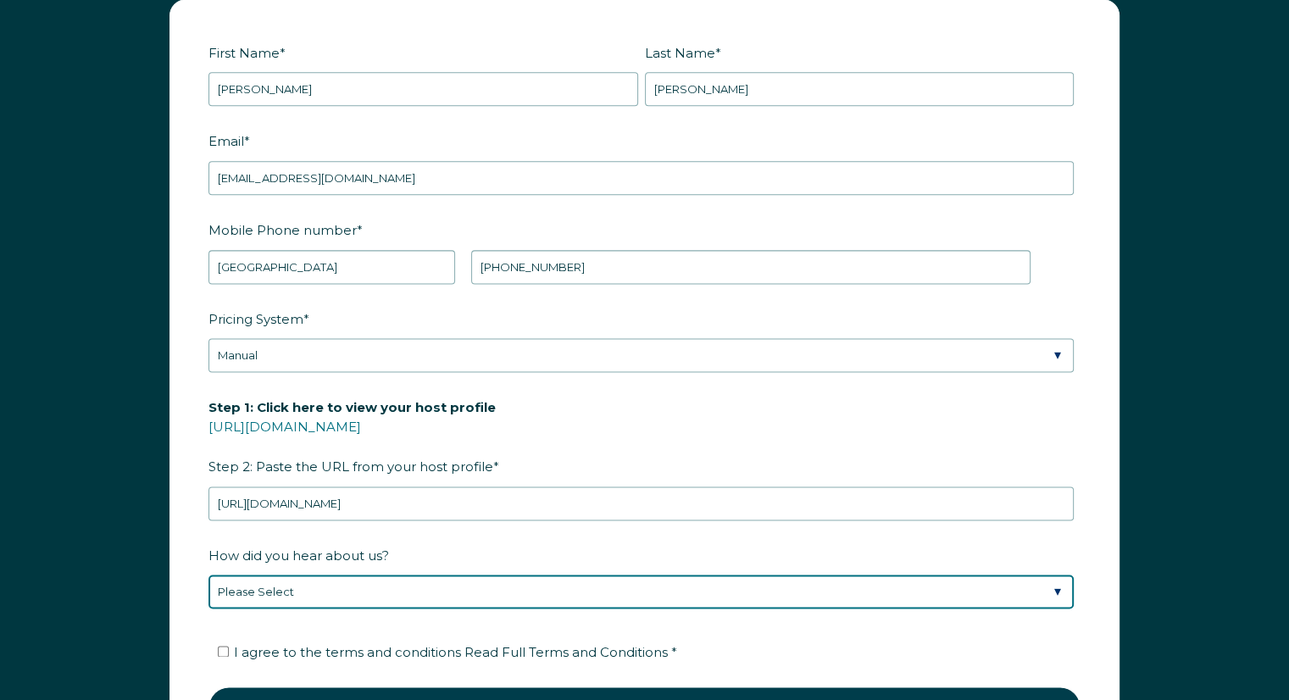
click at [432, 587] on select "Please Select Found Whimstay through a Google search Spoke to a Whimstay salesp…" at bounding box center [641, 592] width 865 height 34
select select "Marketing Email"
click at [209, 575] on select "Please Select Found Whimstay through a Google search Spoke to a Whimstay salesp…" at bounding box center [641, 592] width 865 height 34
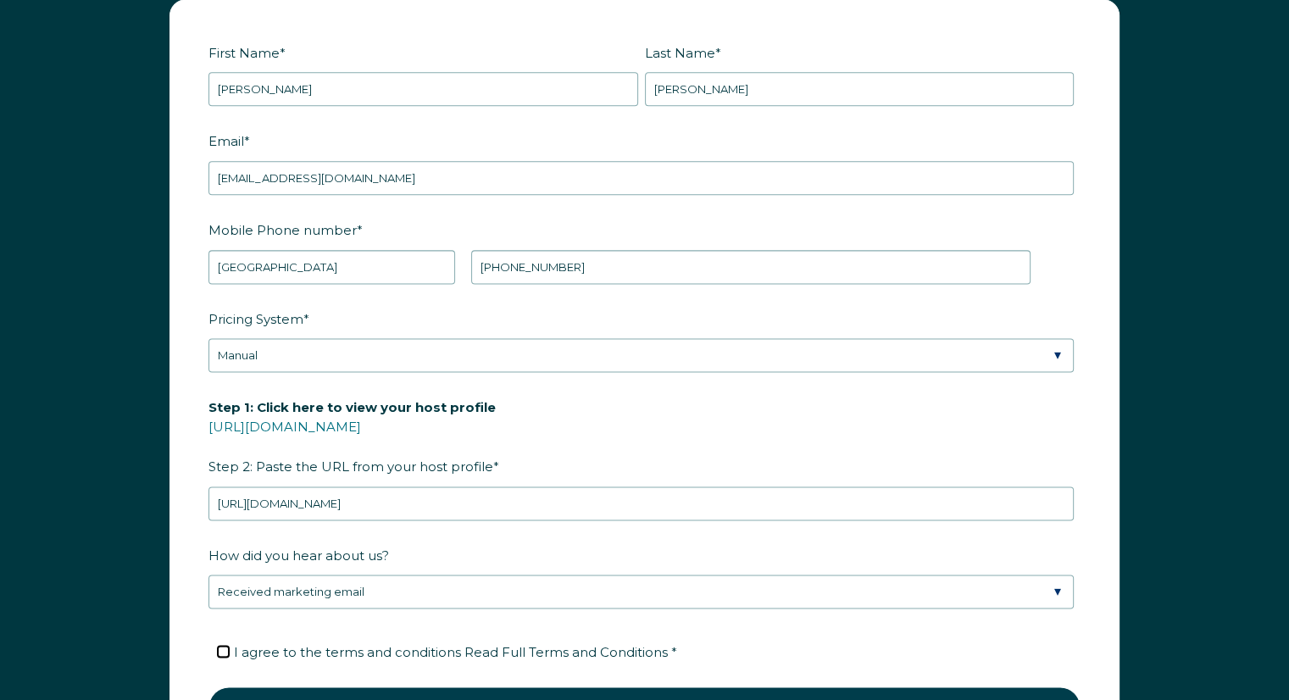
click at [225, 648] on input "I agree to the terms and conditions Read Full Terms and Conditions *" at bounding box center [223, 651] width 11 height 11
checkbox input "true"
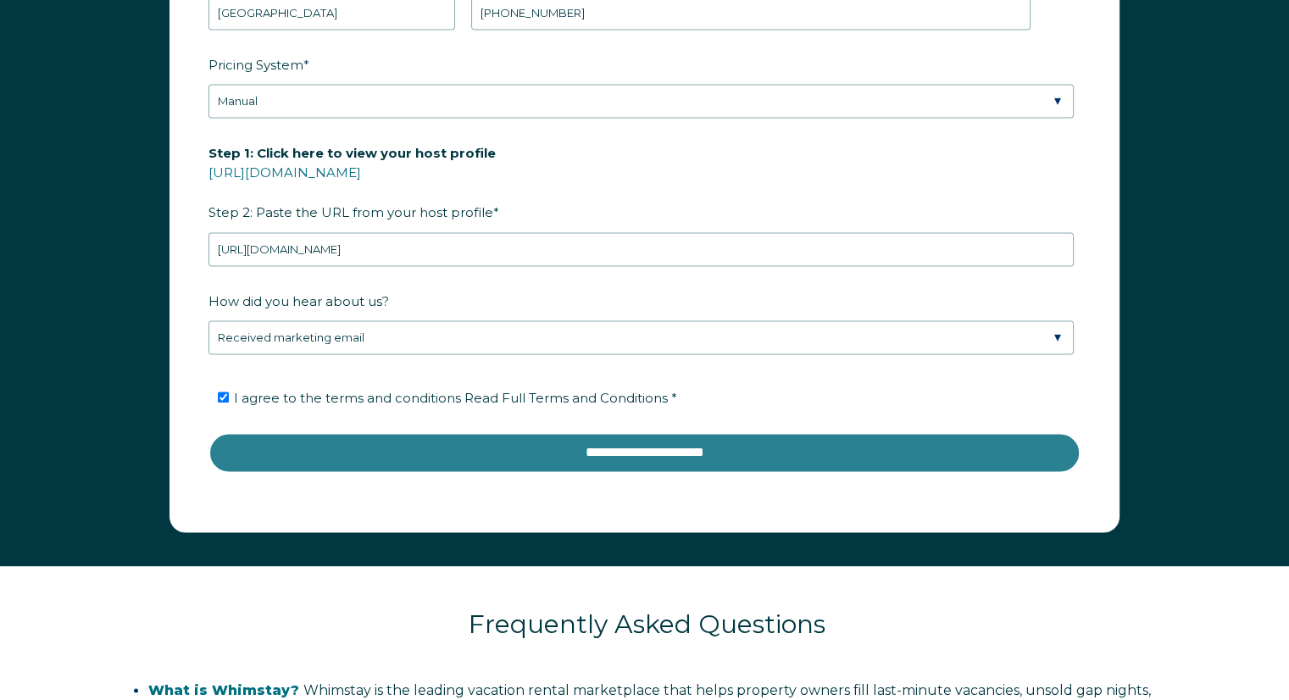
click at [765, 442] on input "**********" at bounding box center [645, 452] width 872 height 41
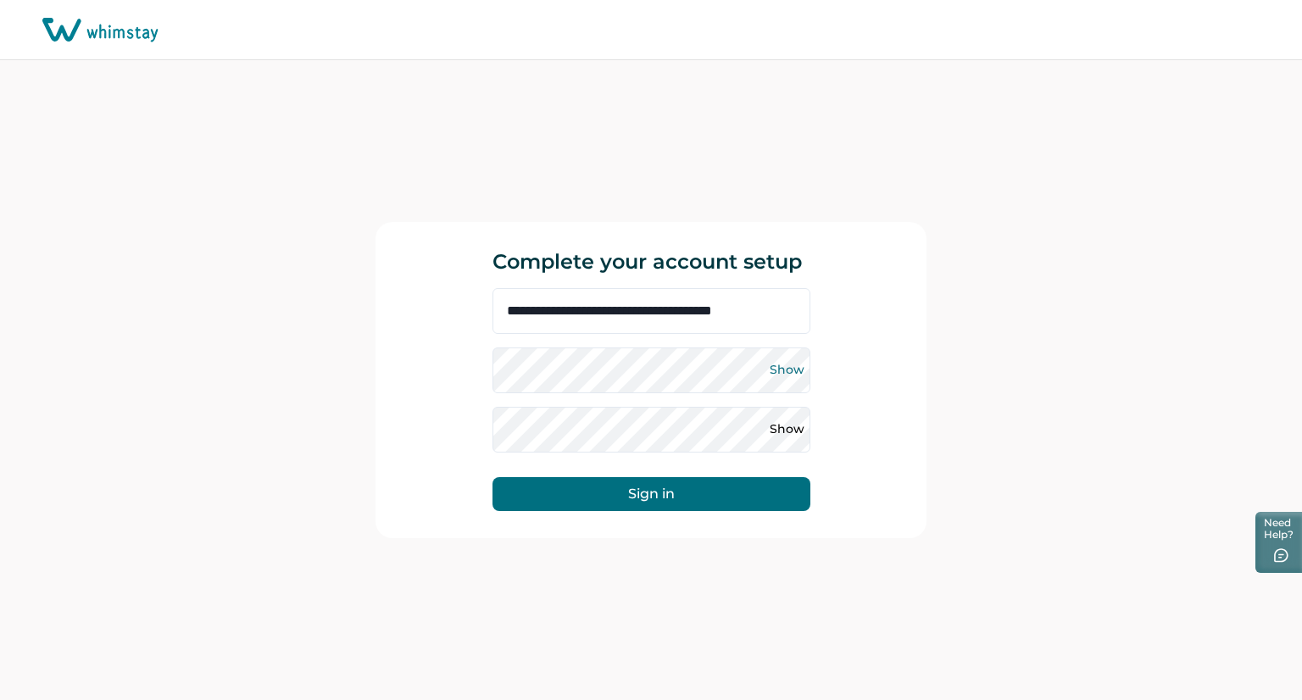
click at [787, 370] on button "Show" at bounding box center [787, 370] width 27 height 27
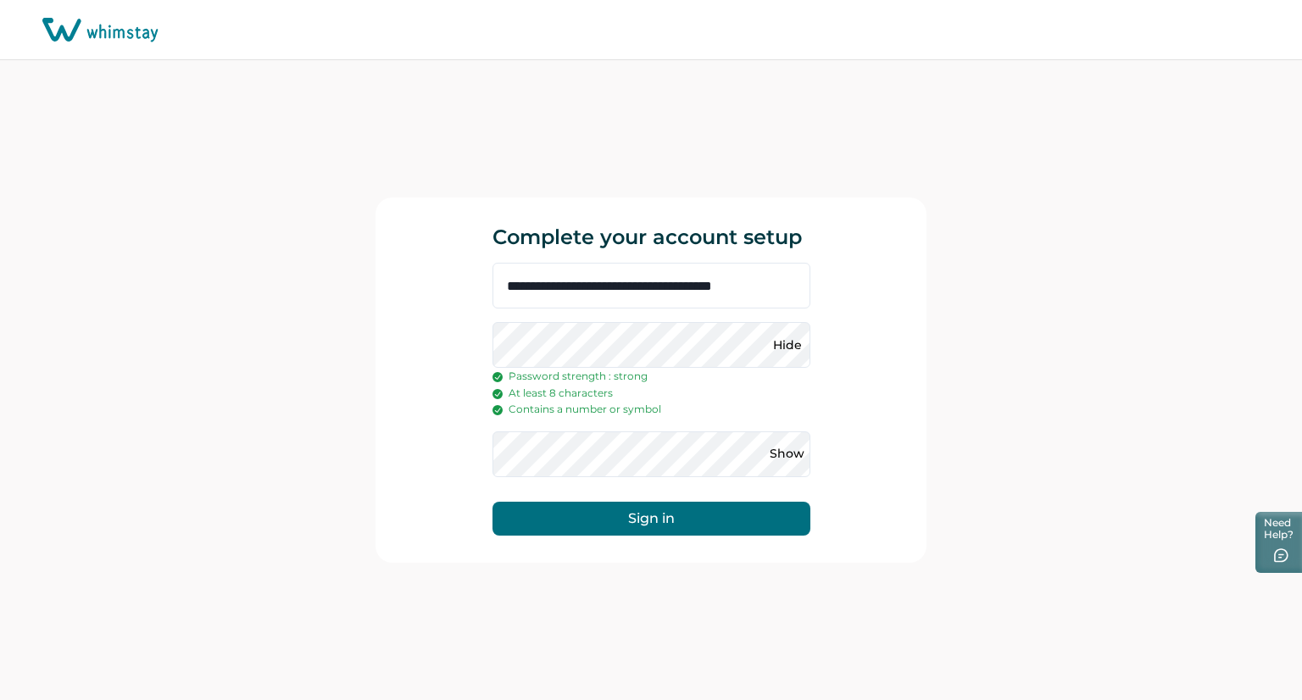
click at [493, 502] on button "Sign in" at bounding box center [652, 519] width 318 height 34
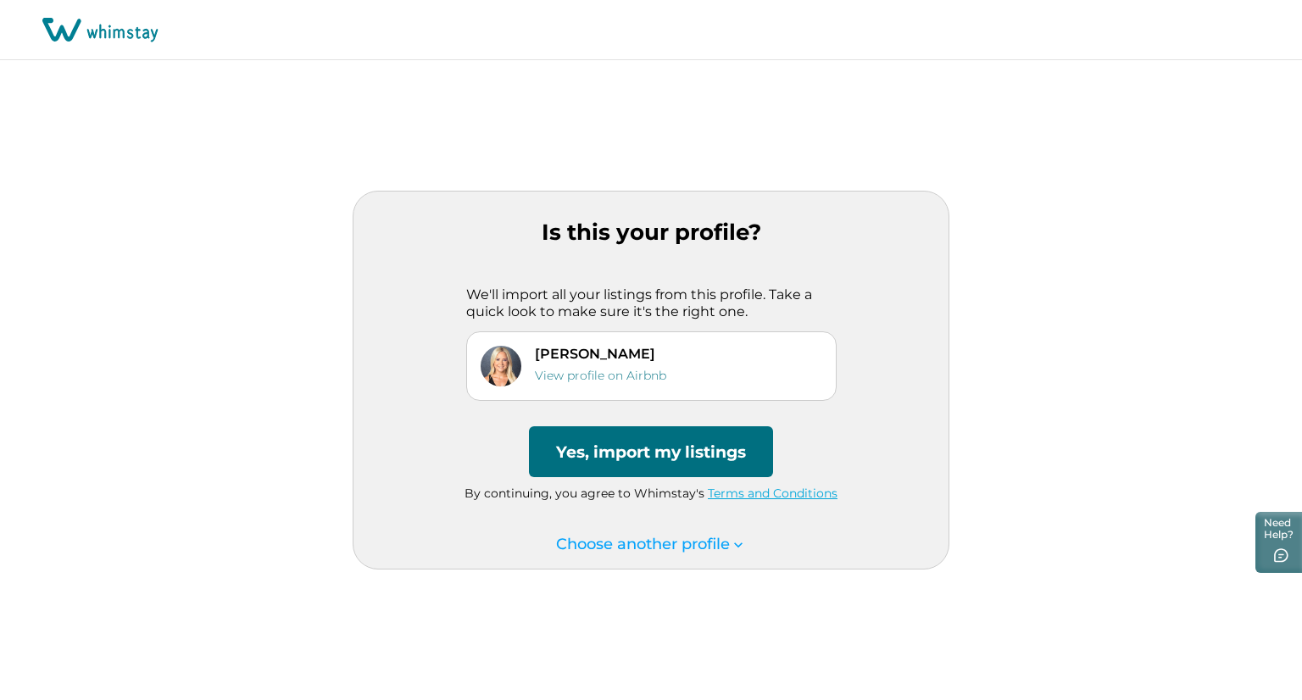
click at [737, 541] on icon at bounding box center [738, 545] width 17 height 17
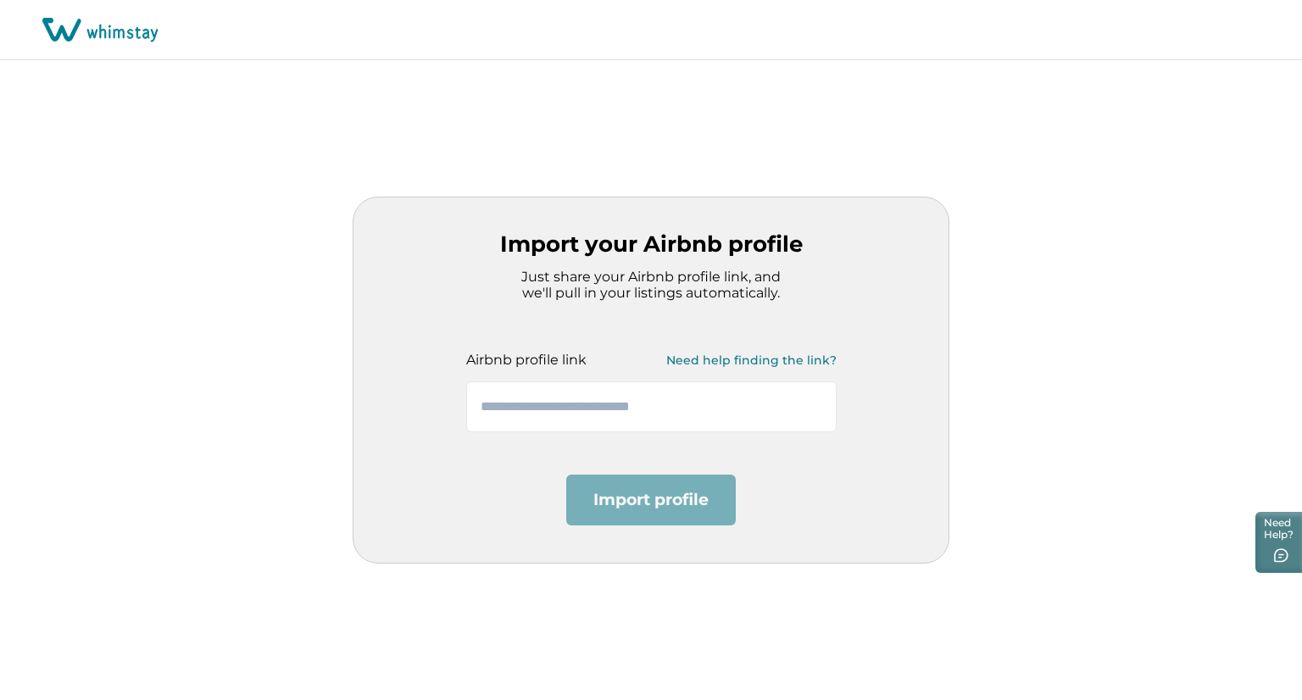
click at [840, 488] on div "Import your Airbnb profile Just share your Airbnb profile link, and we'll pull …" at bounding box center [651, 380] width 597 height 366
